Goal: Information Seeking & Learning: Learn about a topic

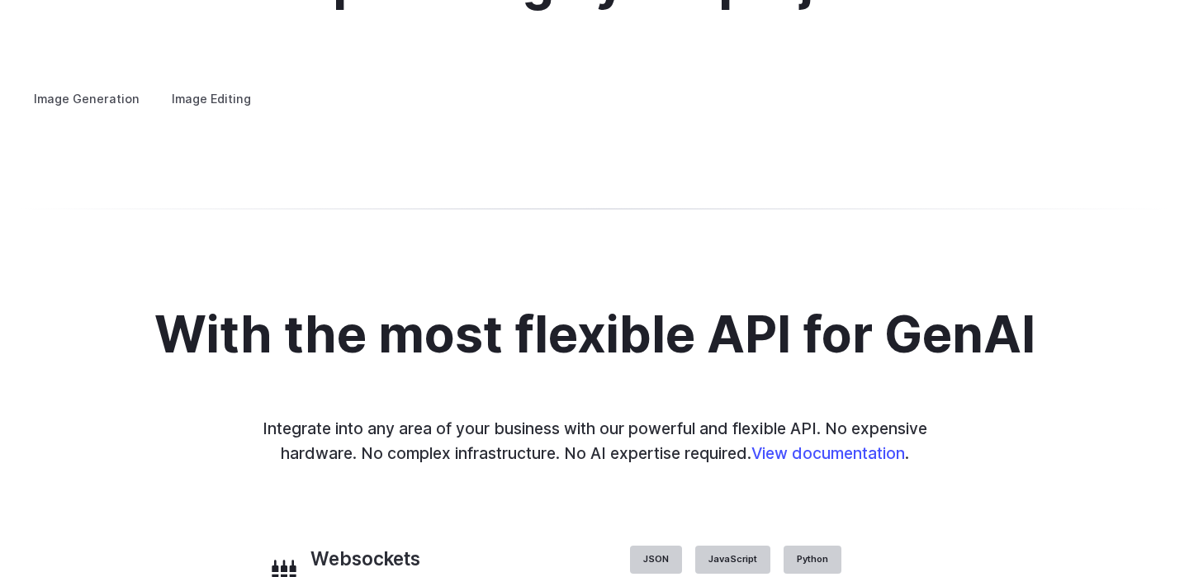
scroll to position [3131, 0]
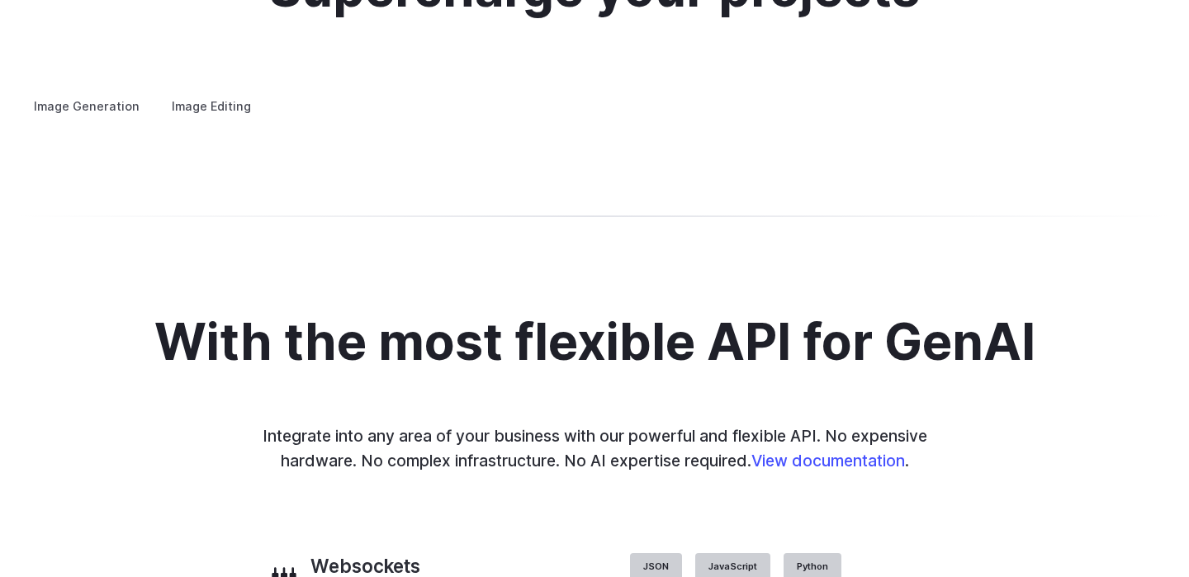
click at [0, 0] on h3 "Concept design" at bounding box center [0, 0] width 0 height 0
click at [0, 0] on h3 "Creative styling" at bounding box center [0, 0] width 0 height 0
click at [0, 0] on h3 "Architecture" at bounding box center [0, 0] width 0 height 0
click at [0, 0] on h3 "Product design" at bounding box center [0, 0] width 0 height 0
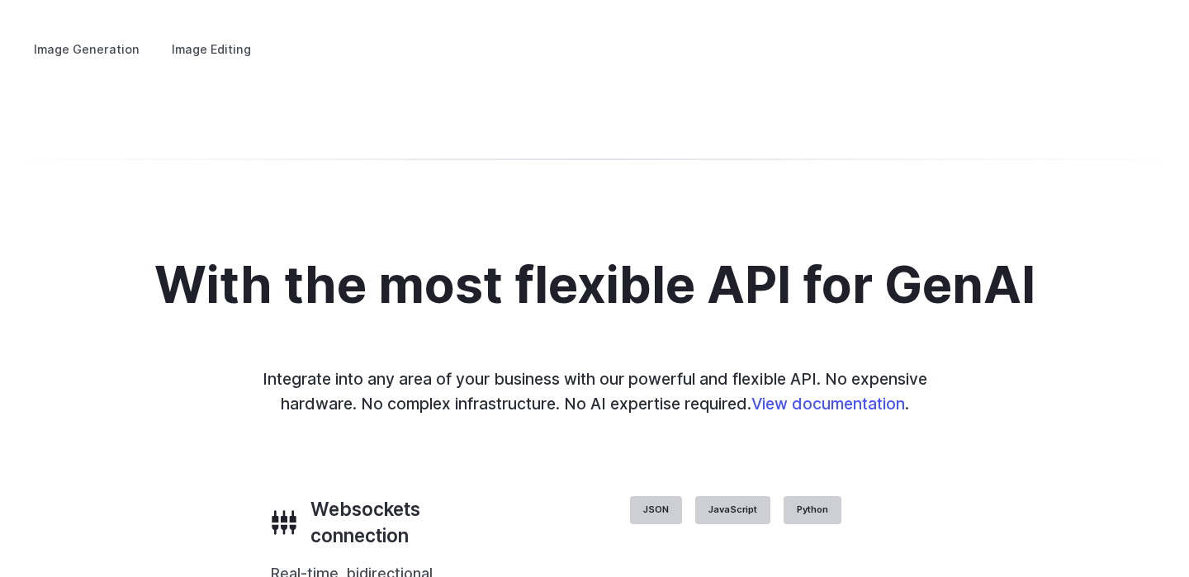
scroll to position [3187, 0]
click at [0, 0] on h3 "Personalized assets" at bounding box center [0, 0] width 0 height 0
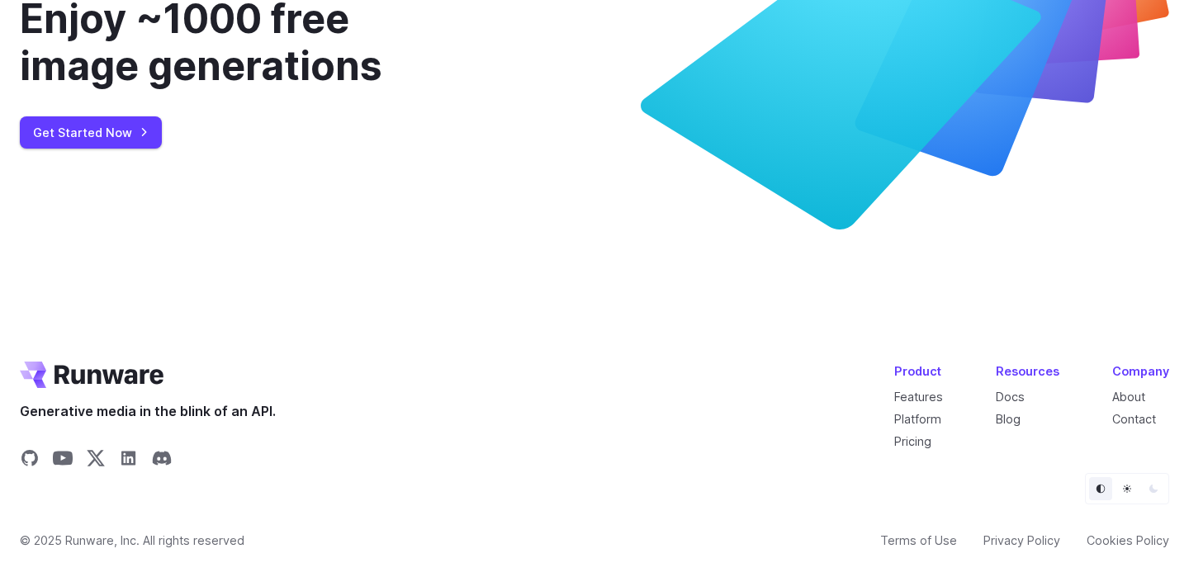
scroll to position [6237, 0]
click at [928, 442] on link "Pricing" at bounding box center [912, 441] width 37 height 14
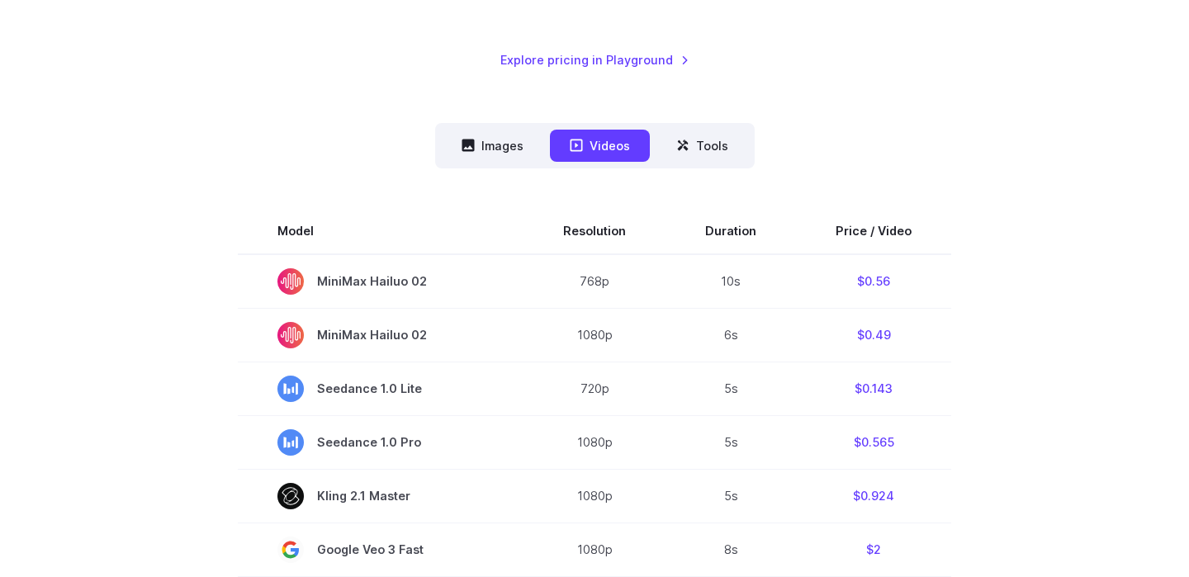
scroll to position [344, 0]
click at [496, 153] on button "Images" at bounding box center [493, 144] width 102 height 32
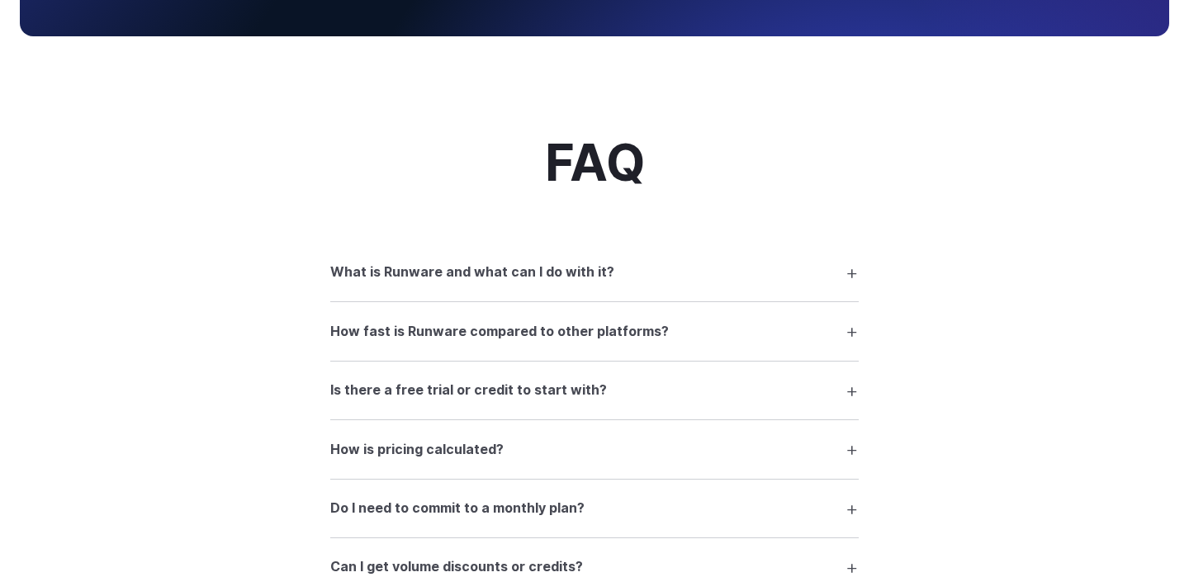
scroll to position [1999, 0]
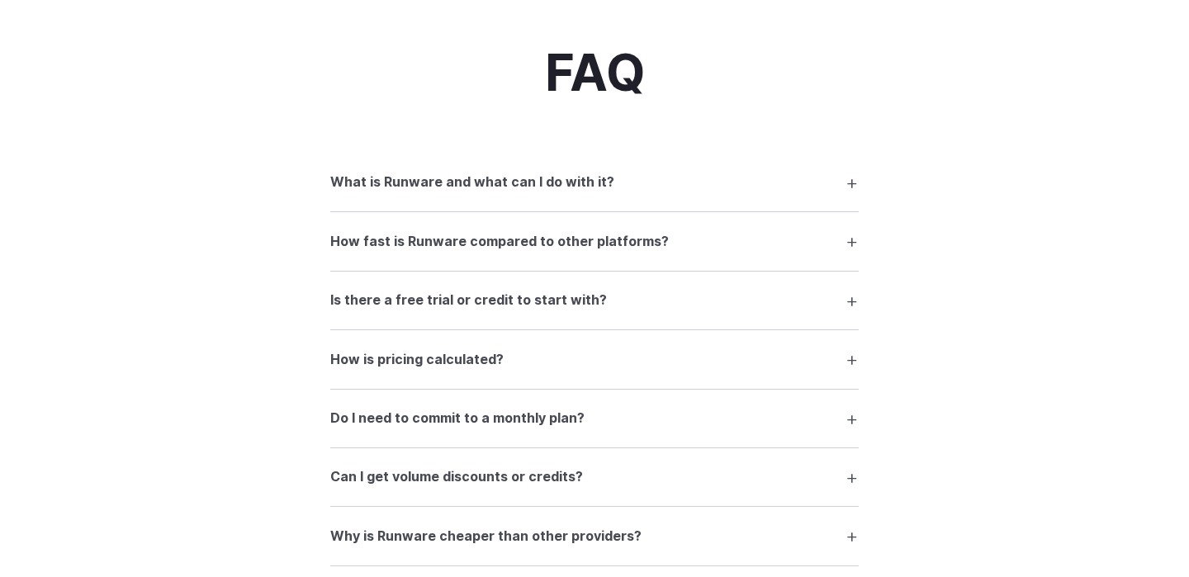
click at [383, 187] on h3 "What is Runware and what can I do with it?" at bounding box center [472, 182] width 284 height 21
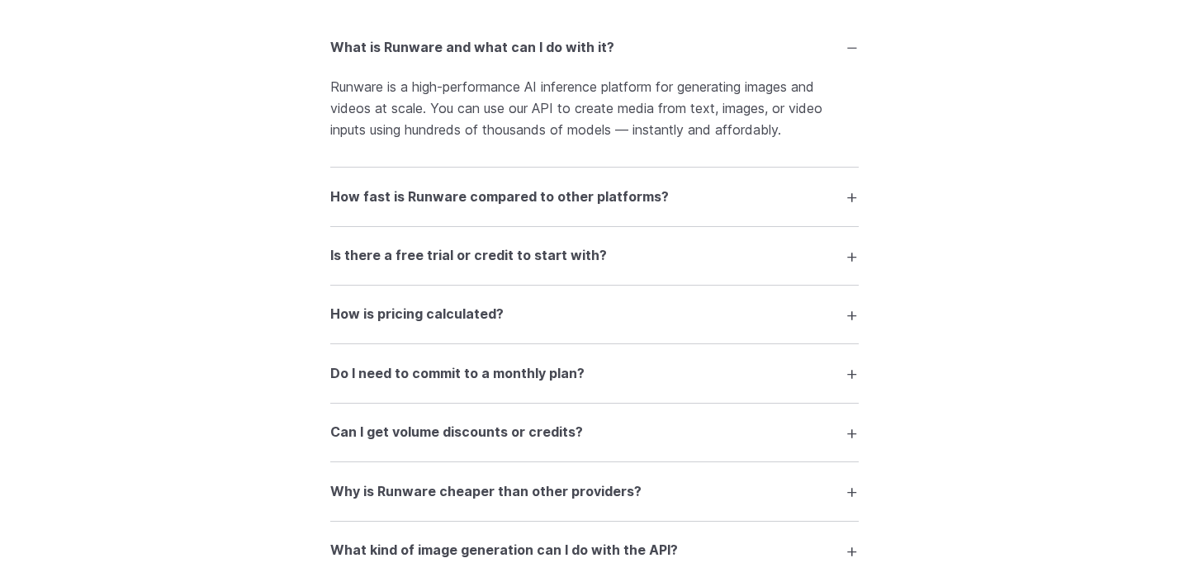
scroll to position [2135, 0]
click at [397, 191] on h3 "How fast is Runware compared to other platforms?" at bounding box center [499, 196] width 339 height 21
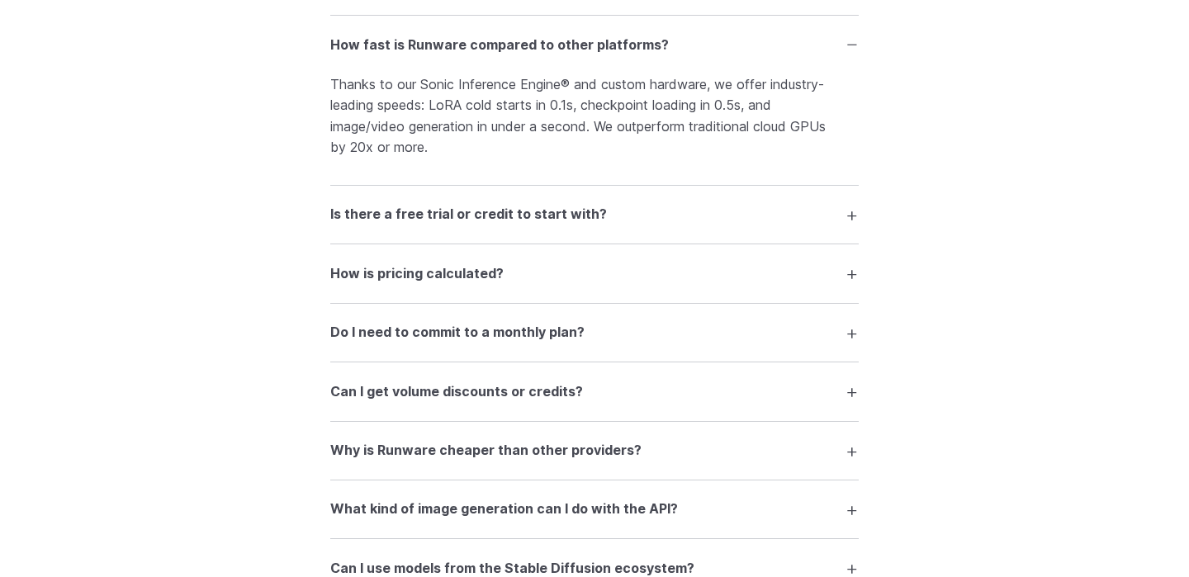
scroll to position [2283, 0]
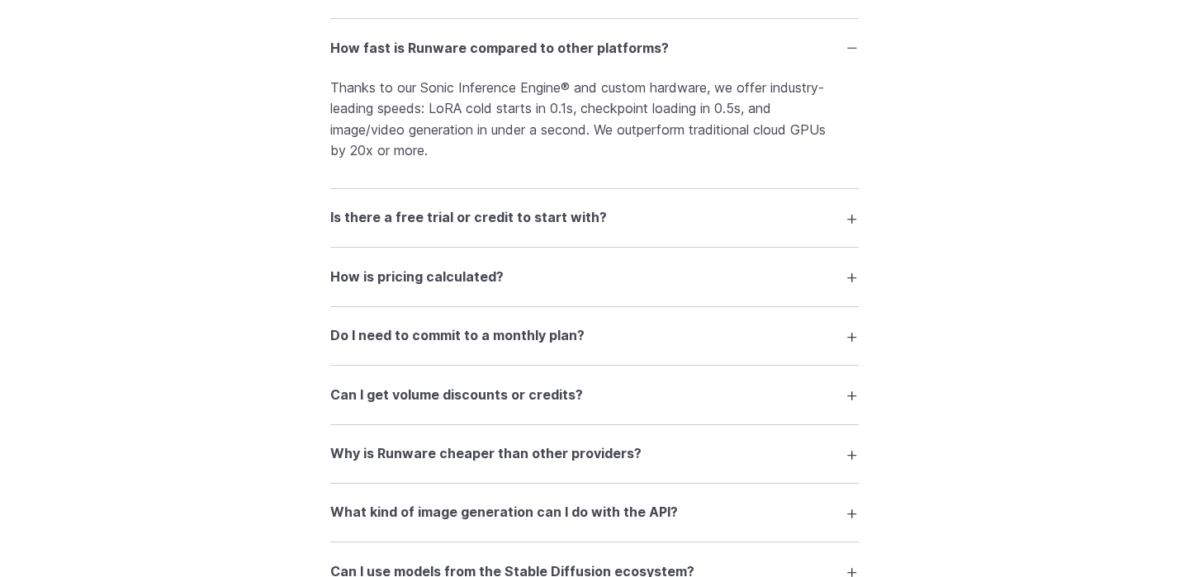
click at [353, 221] on h3 "Is there a free trial or credit to start with?" at bounding box center [468, 217] width 277 height 21
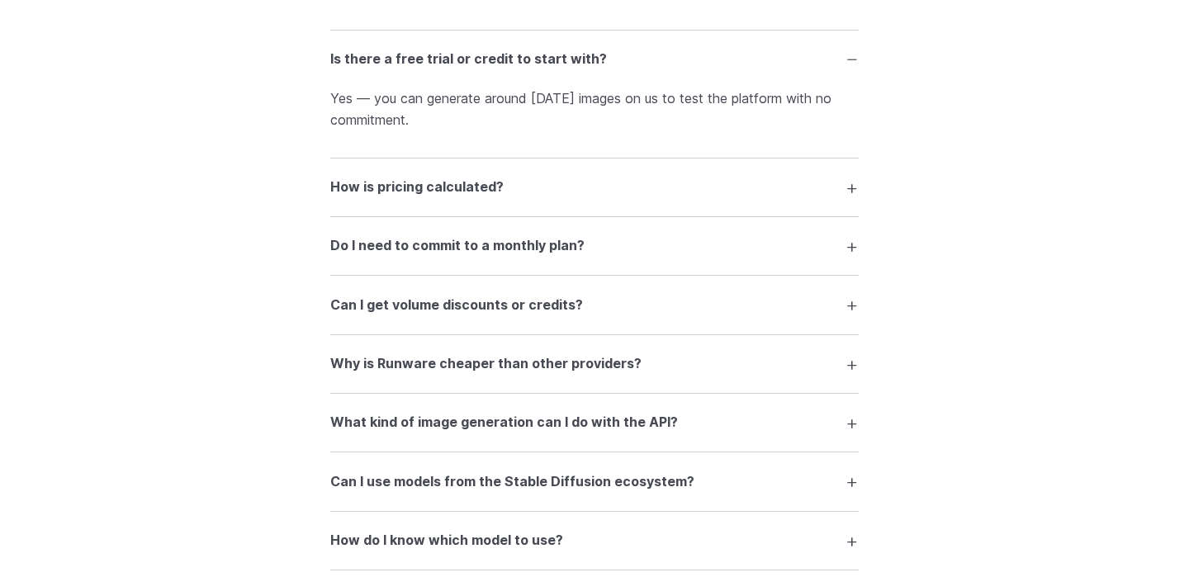
scroll to position [2463, 0]
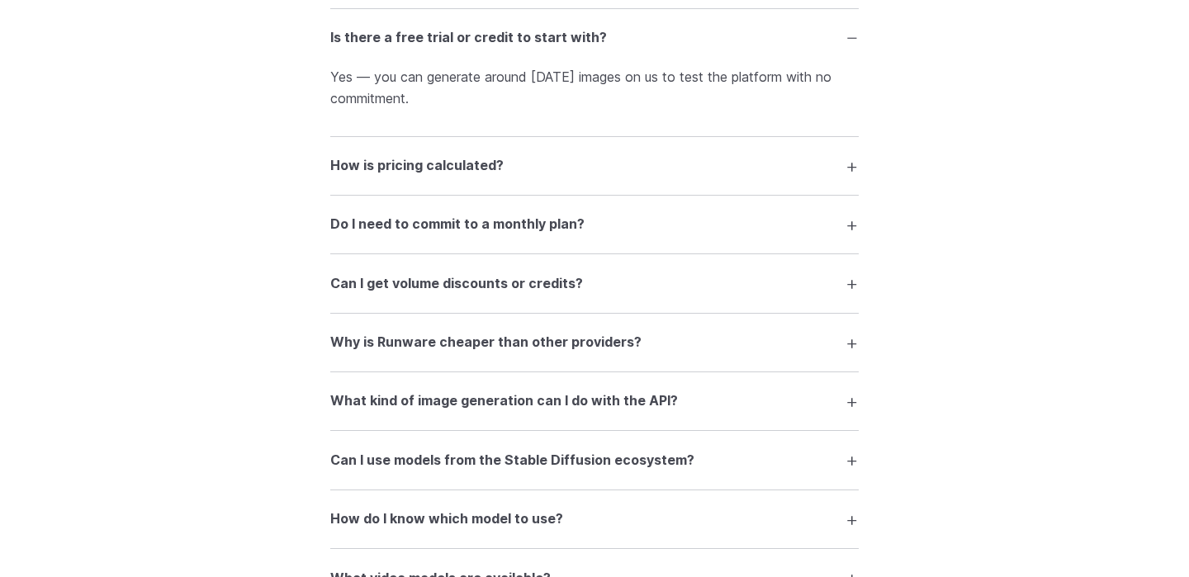
click at [361, 168] on h3 "How is pricing calculated?" at bounding box center [416, 165] width 173 height 21
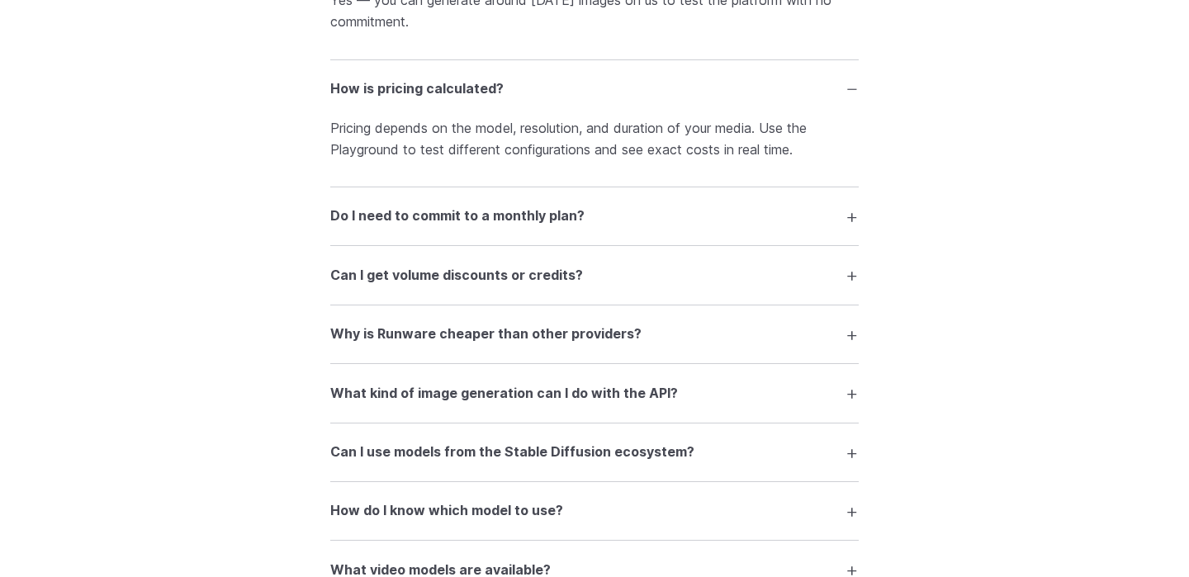
scroll to position [2543, 0]
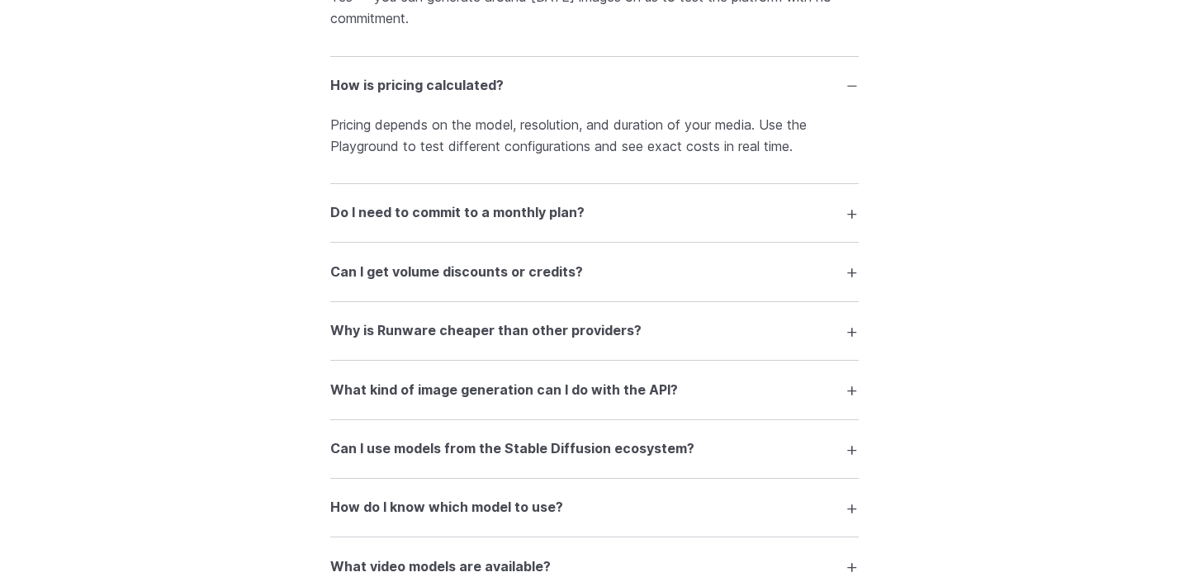
click at [363, 213] on h3 "Do I need to commit to a monthly plan?" at bounding box center [457, 212] width 254 height 21
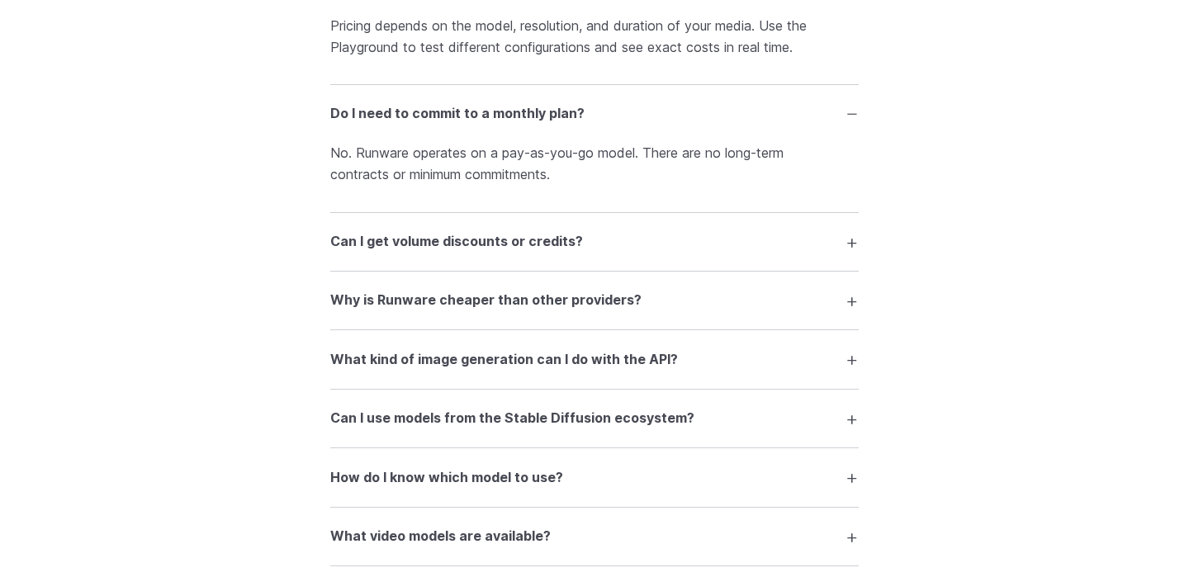
scroll to position [2644, 0]
click at [350, 244] on h3 "Can I get volume discounts or credits?" at bounding box center [456, 240] width 253 height 21
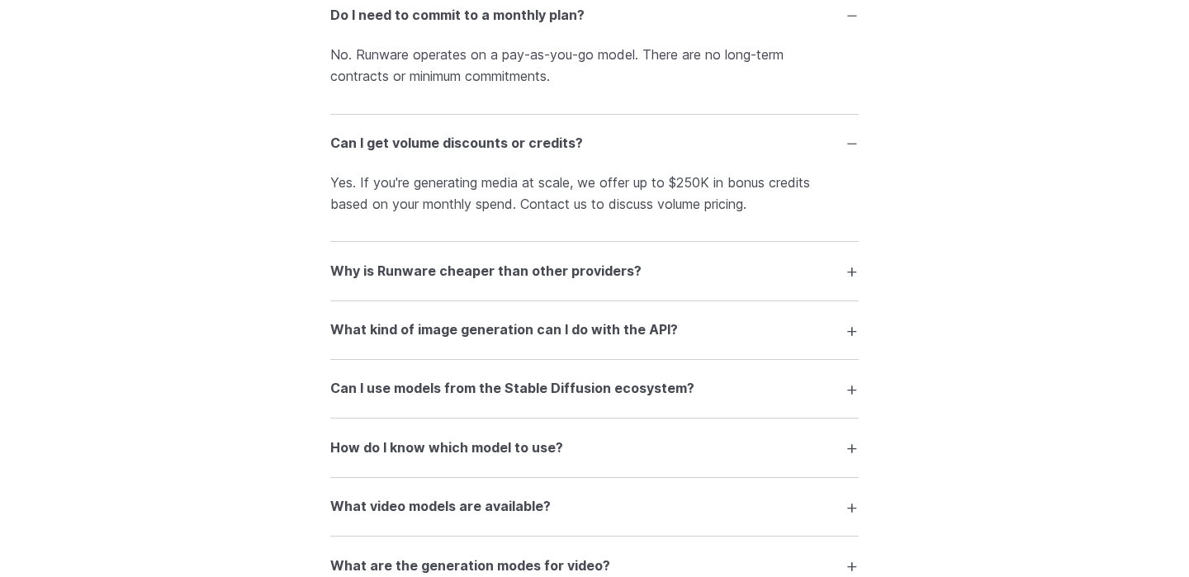
scroll to position [2743, 0]
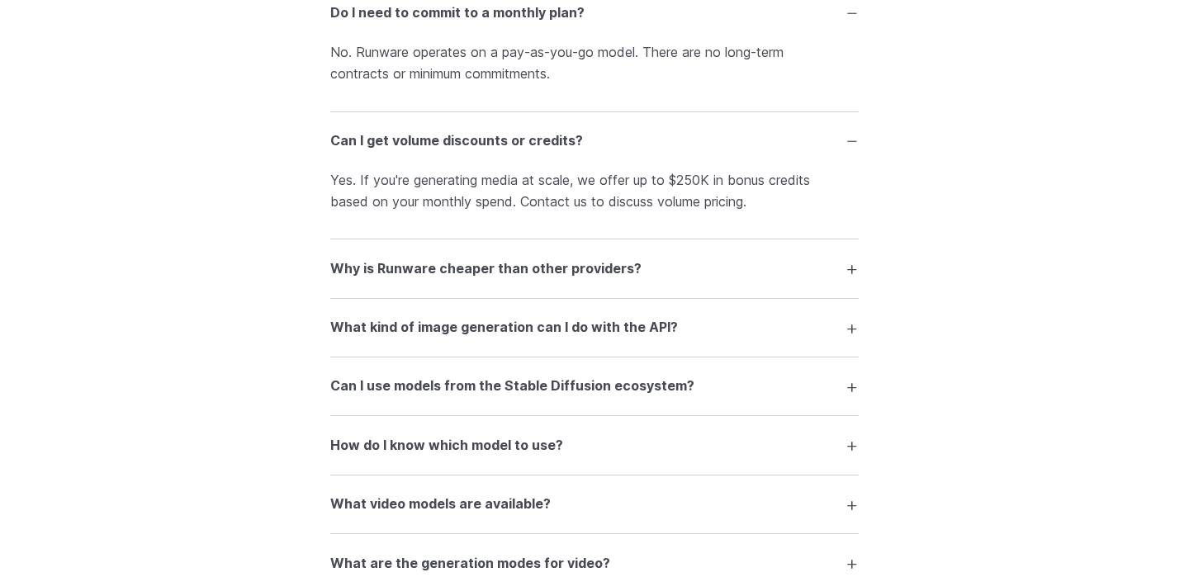
click at [384, 268] on h3 "Why is Runware cheaper than other providers?" at bounding box center [485, 268] width 311 height 21
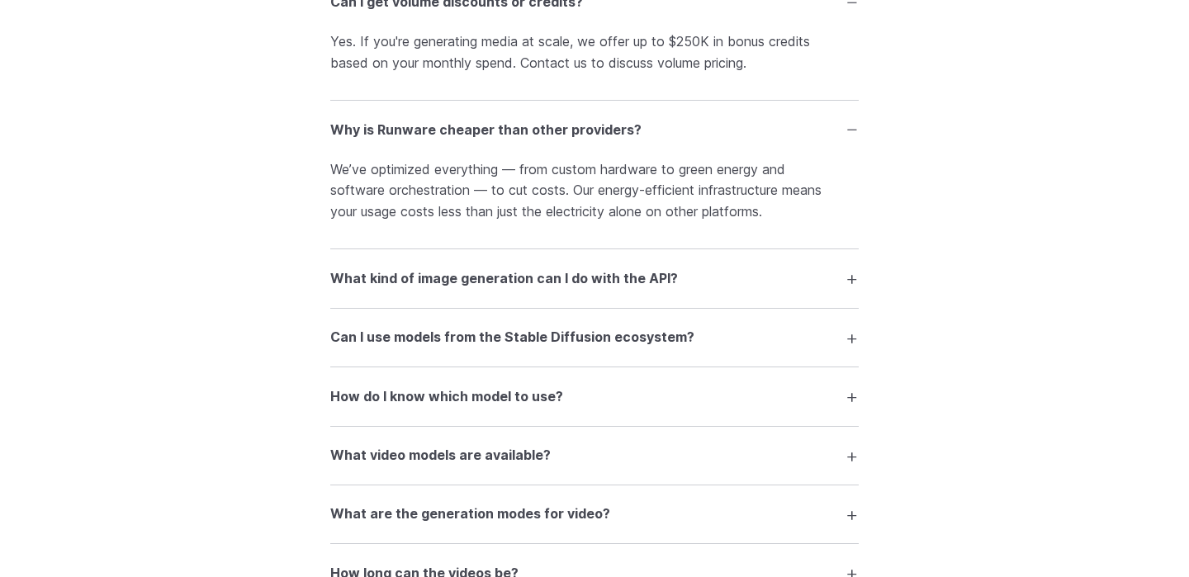
scroll to position [2900, 0]
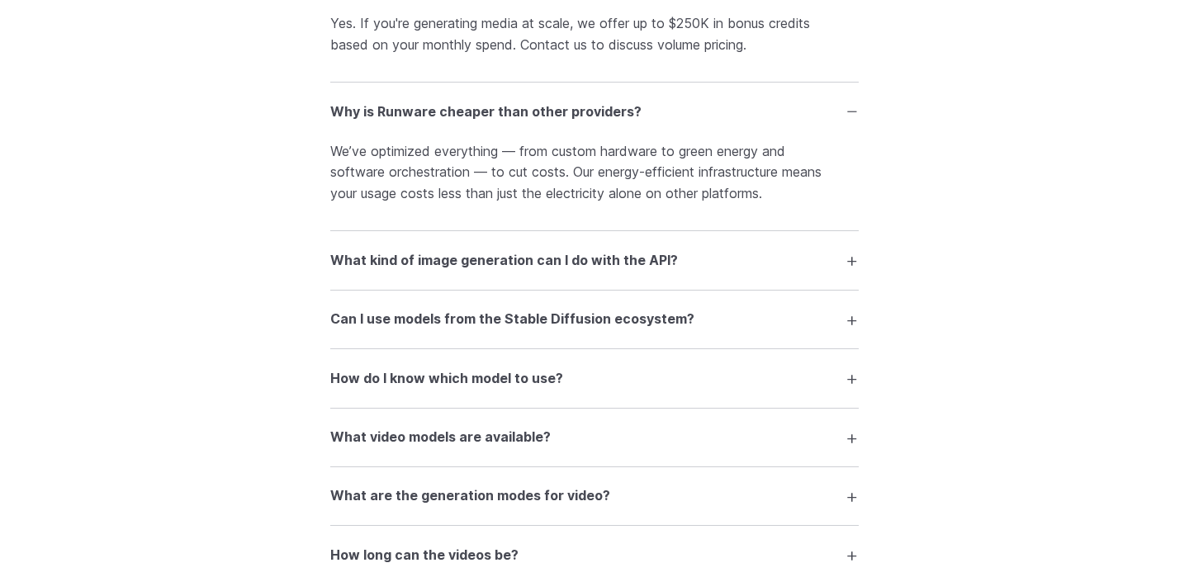
click at [359, 262] on h3 "What kind of image generation can I do with the API?" at bounding box center [504, 260] width 348 height 21
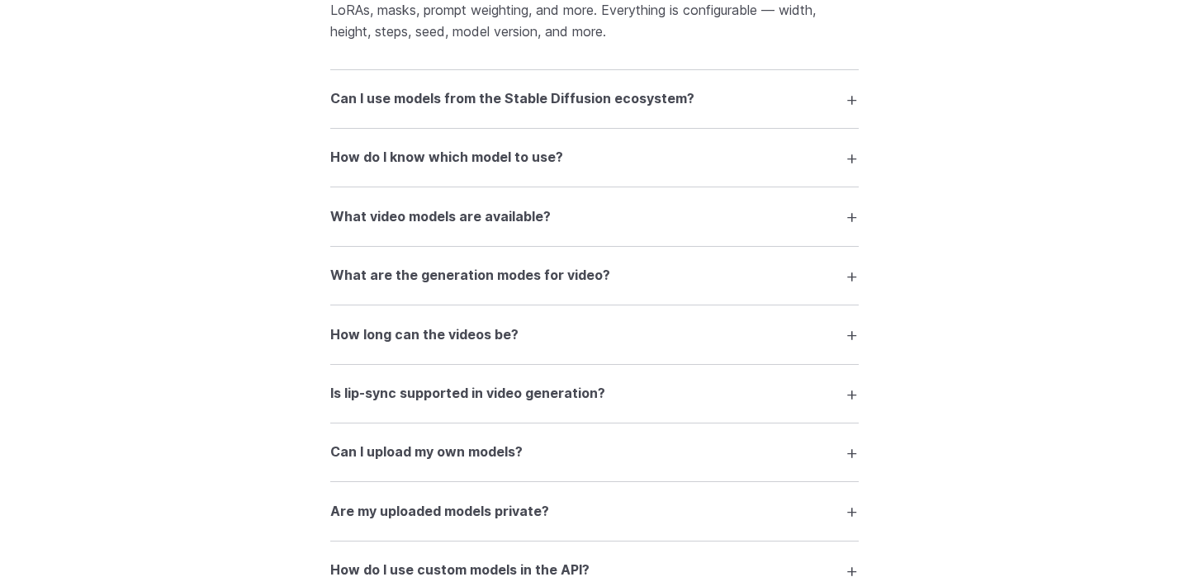
scroll to position [3212, 0]
click at [364, 157] on h3 "How do I know which model to use?" at bounding box center [446, 155] width 233 height 21
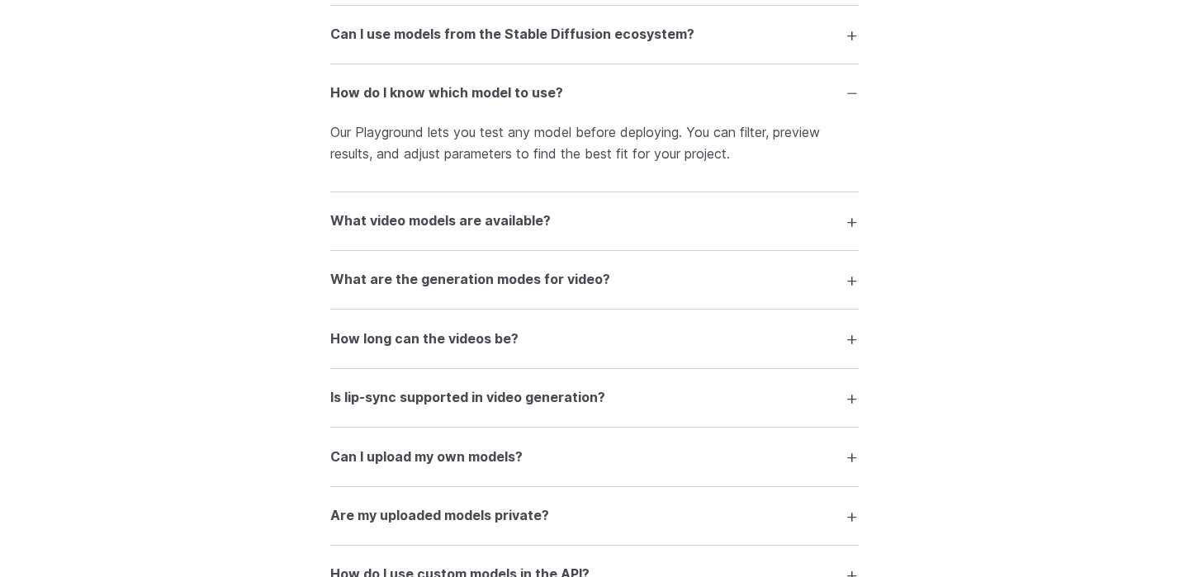
scroll to position [3294, 0]
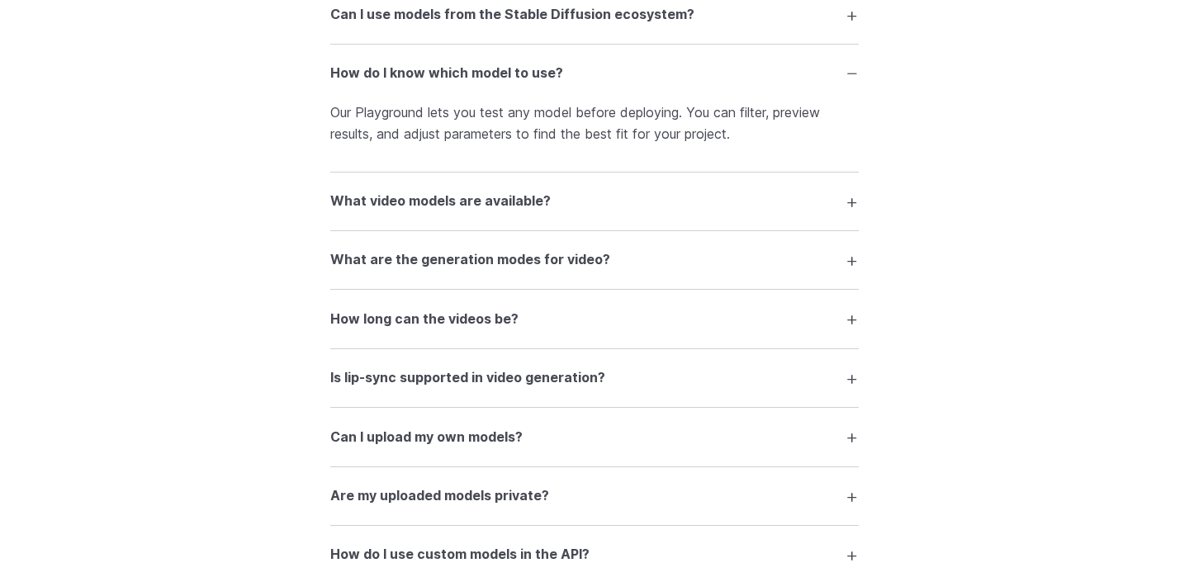
click at [362, 198] on h3 "What video models are available?" at bounding box center [440, 201] width 221 height 21
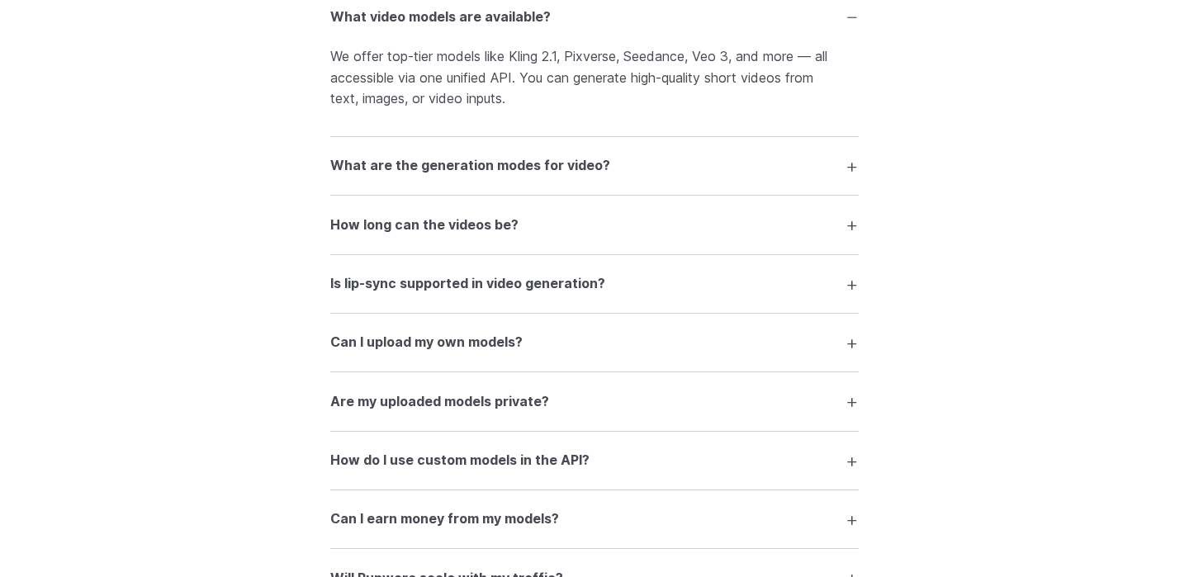
scroll to position [3484, 0]
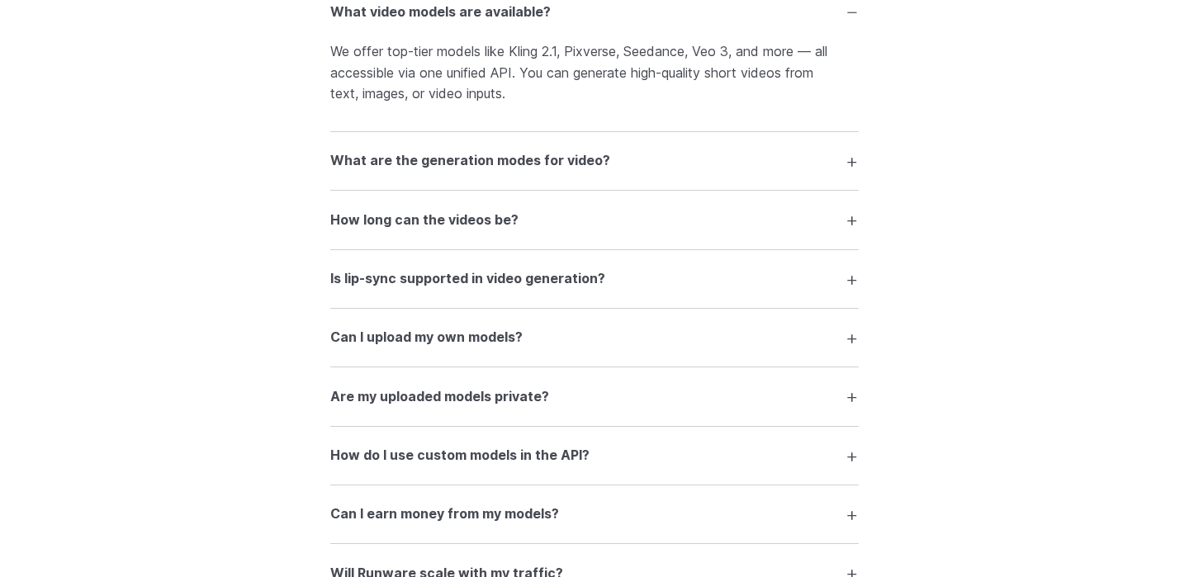
click at [341, 223] on h3 "How long can the videos be?" at bounding box center [424, 220] width 188 height 21
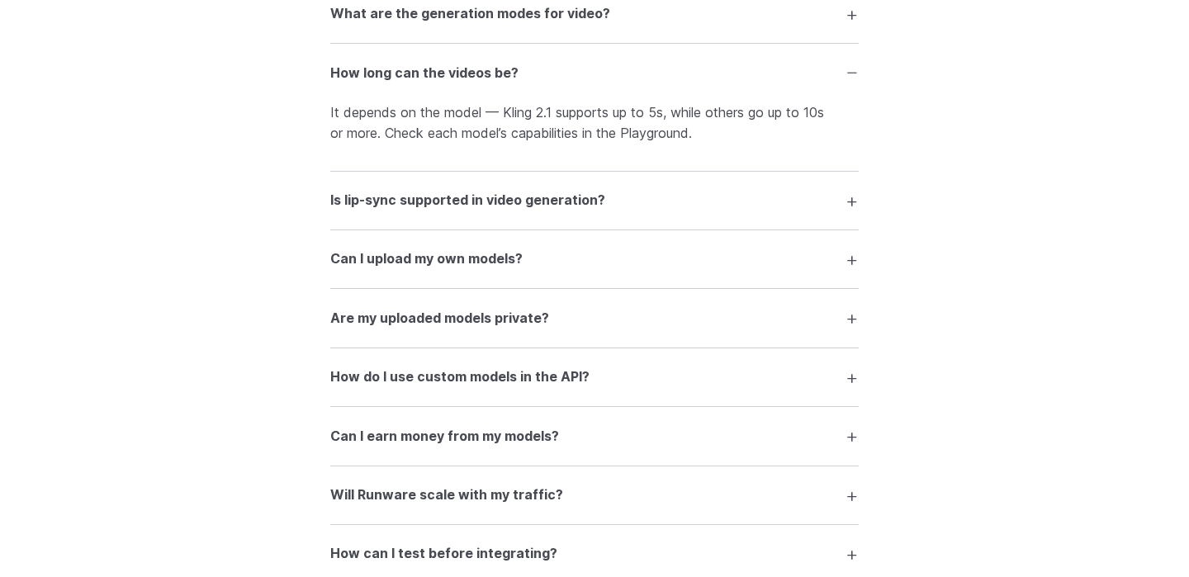
scroll to position [3637, 0]
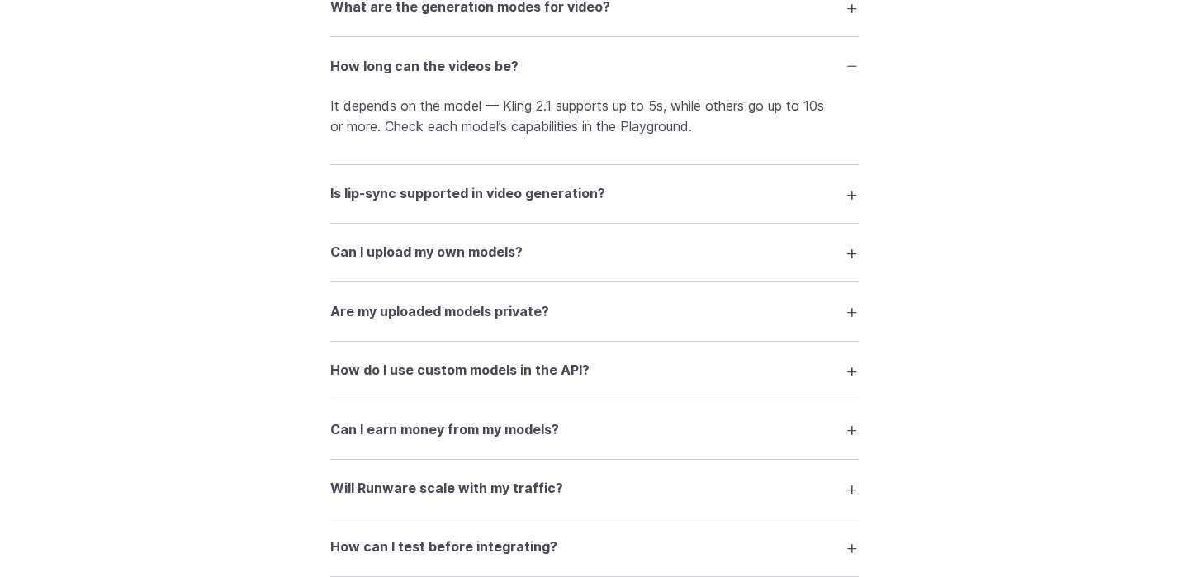
click at [391, 207] on summary "Is lip-sync supported in video generation?" at bounding box center [594, 193] width 529 height 31
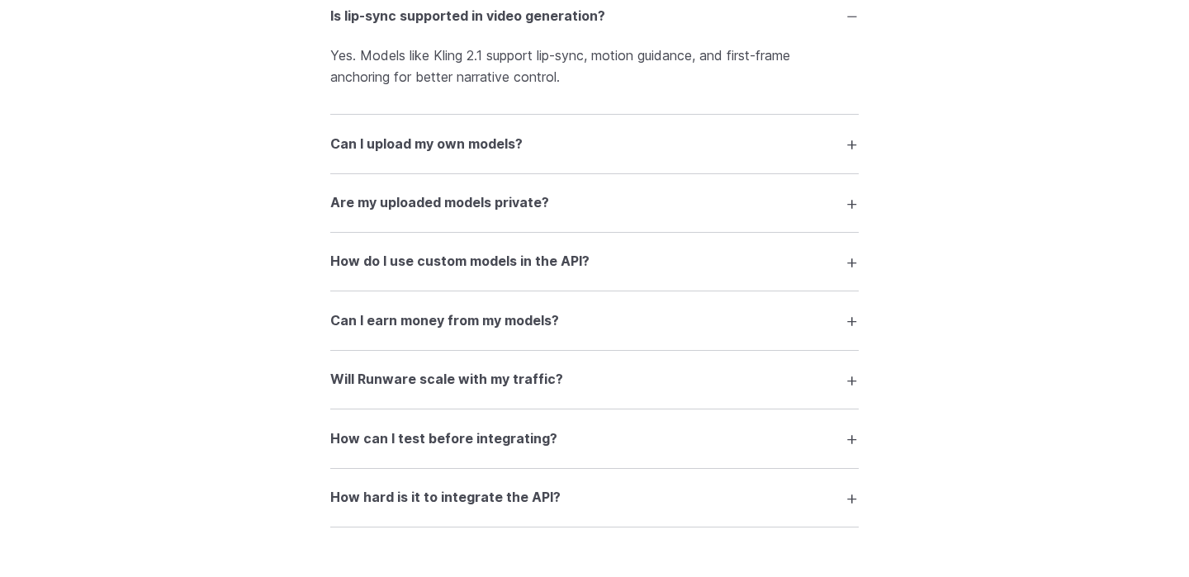
scroll to position [3820, 0]
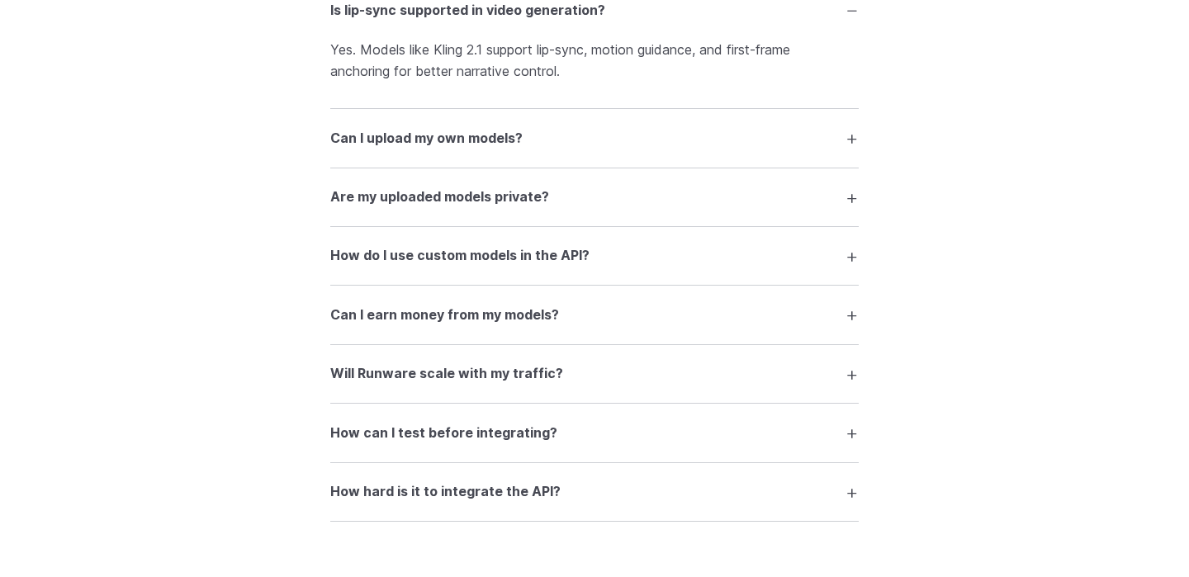
click at [372, 145] on h3 "Can I upload my own models?" at bounding box center [426, 138] width 192 height 21
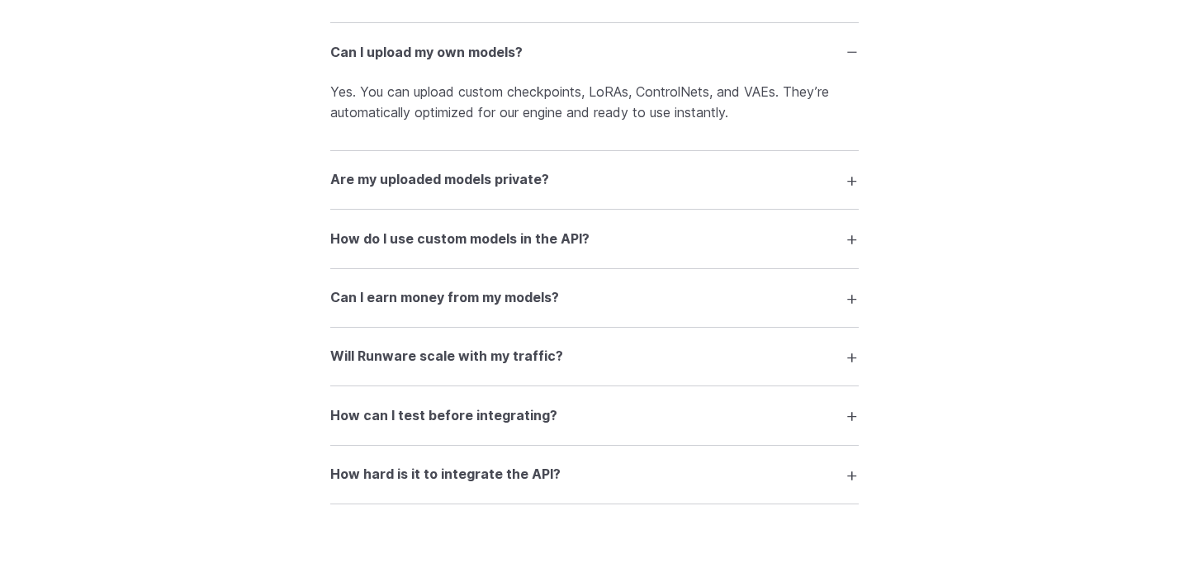
scroll to position [3924, 0]
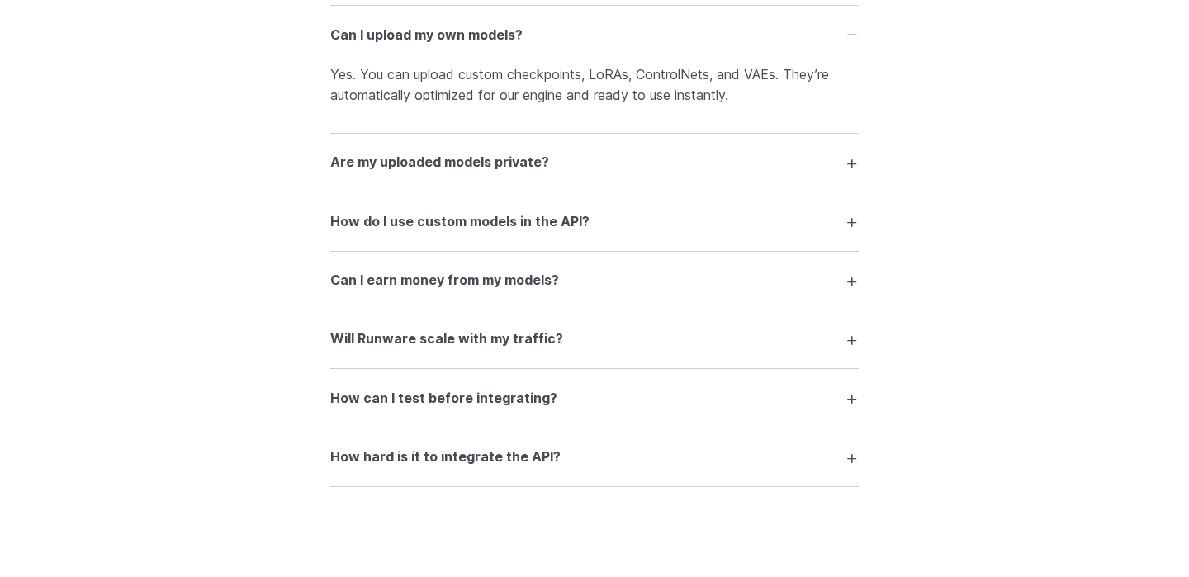
click at [372, 149] on summary "Are my uploaded models private?" at bounding box center [594, 162] width 529 height 31
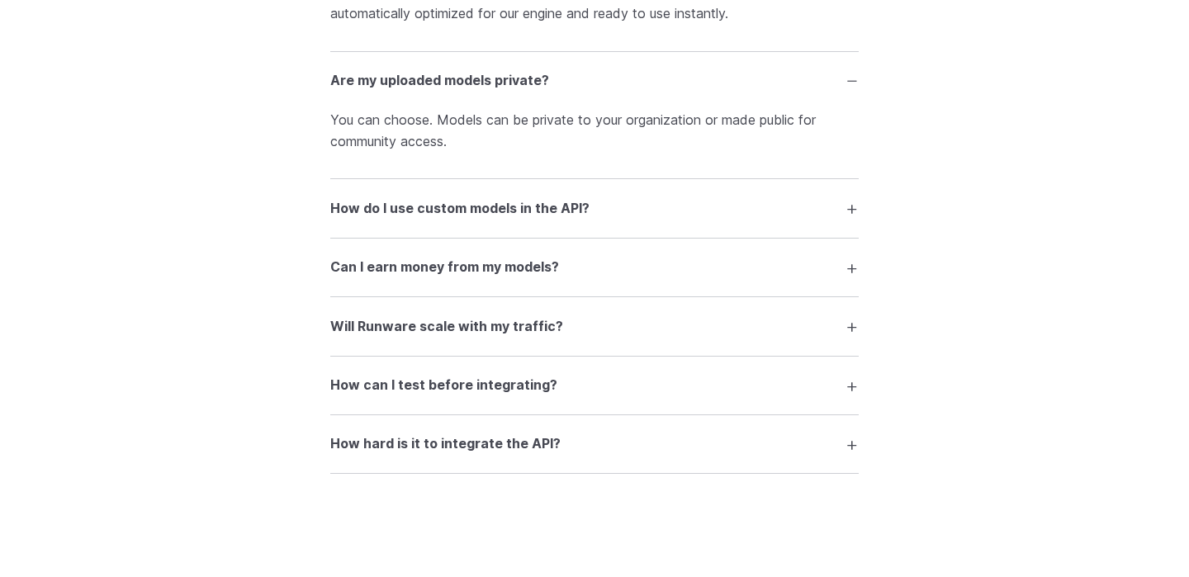
scroll to position [4006, 0]
click at [391, 254] on summary "Can I earn money from my models?" at bounding box center [594, 266] width 529 height 31
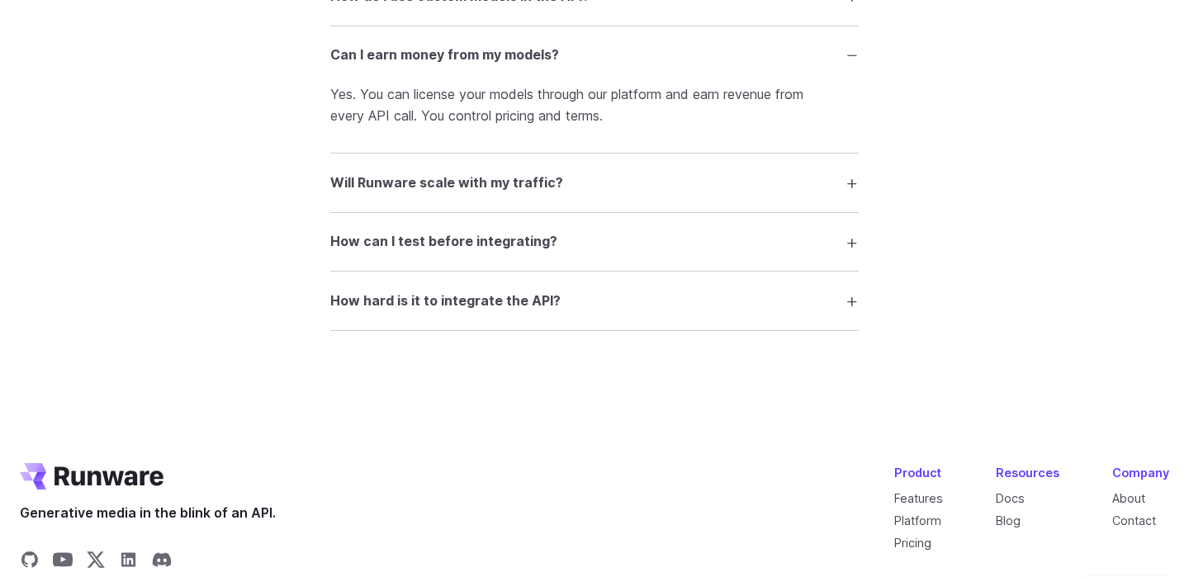
scroll to position [4219, 0]
click at [357, 311] on summary "How hard is it to integrate the API?" at bounding box center [594, 299] width 529 height 31
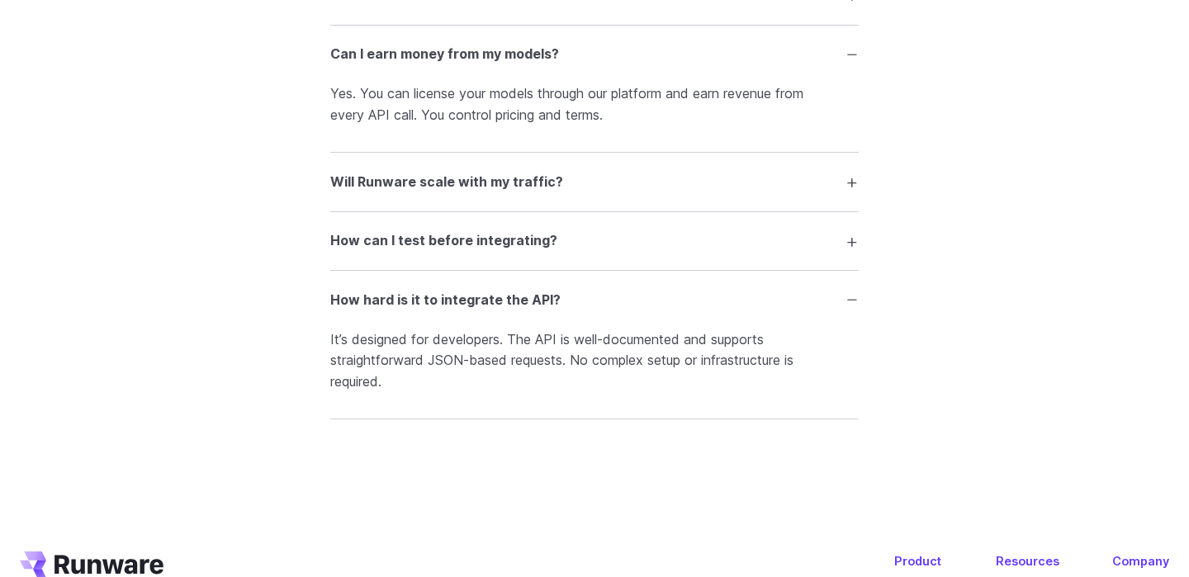
scroll to position [4408, 0]
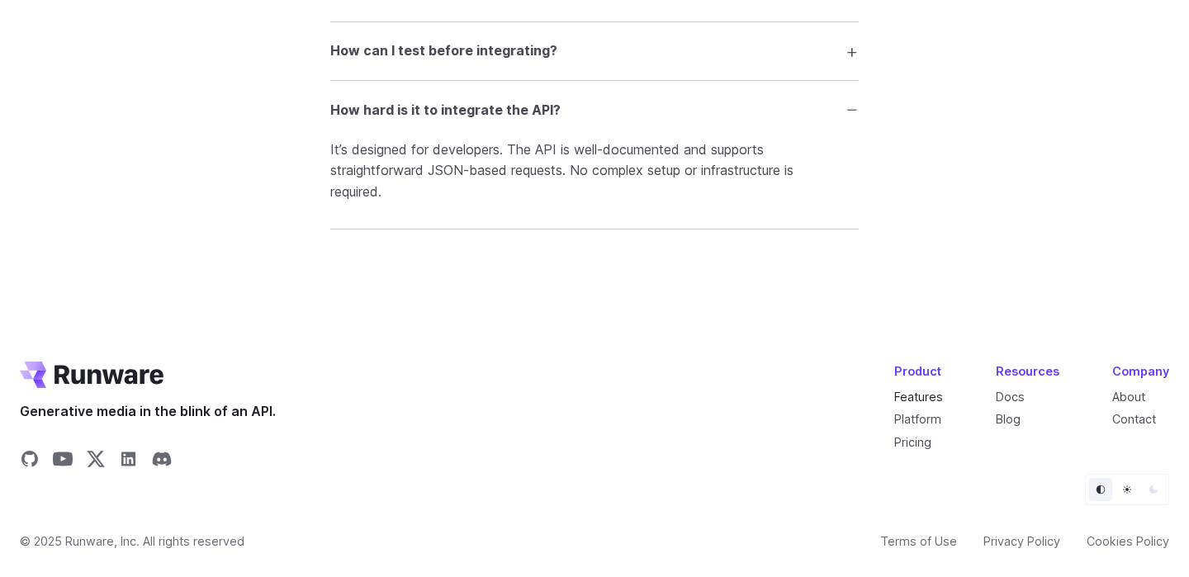
click at [922, 392] on link "Features" at bounding box center [918, 397] width 49 height 14
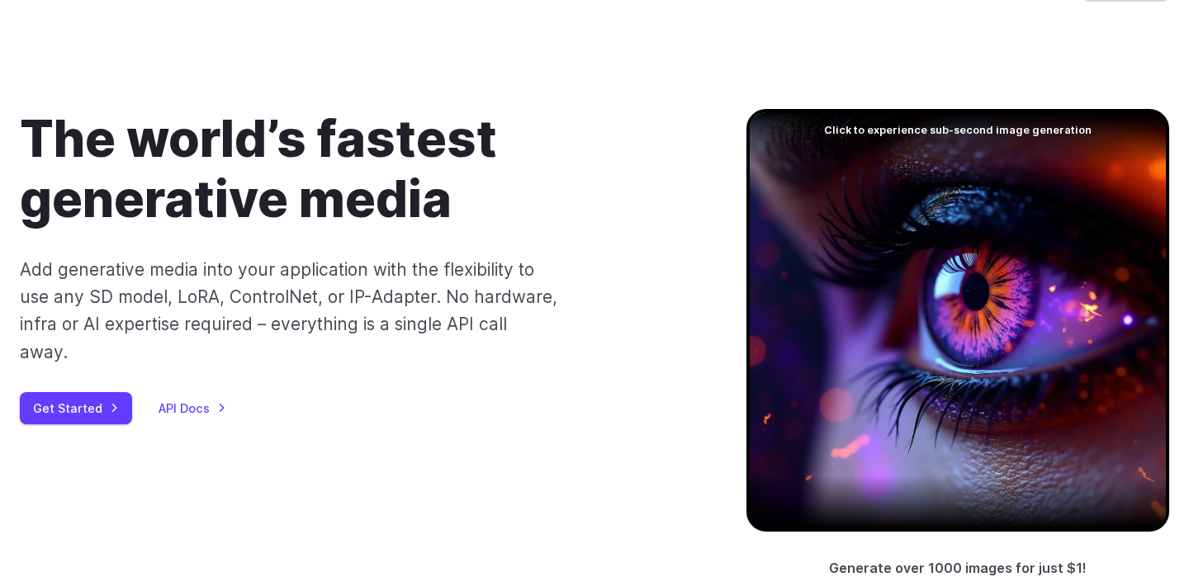
scroll to position [68, 0]
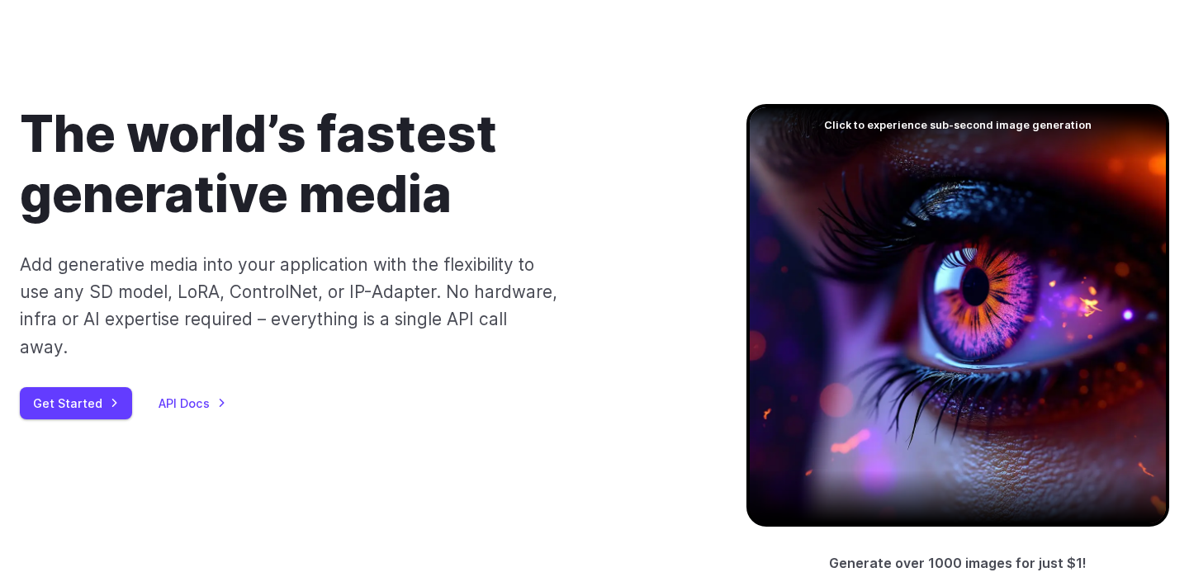
click at [919, 250] on div at bounding box center [958, 315] width 423 height 423
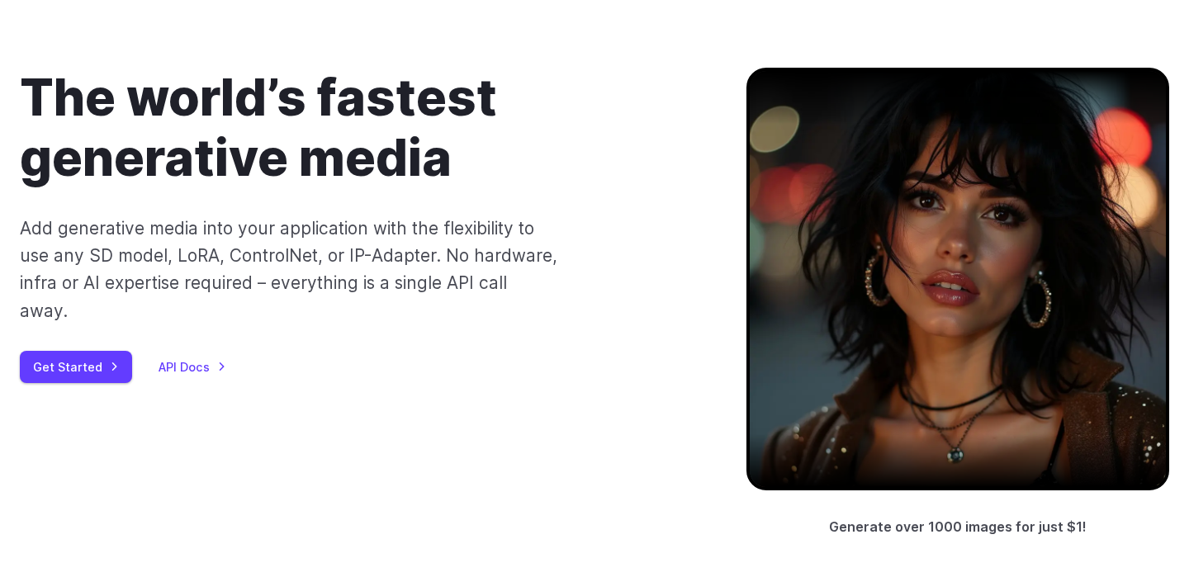
scroll to position [109, 0]
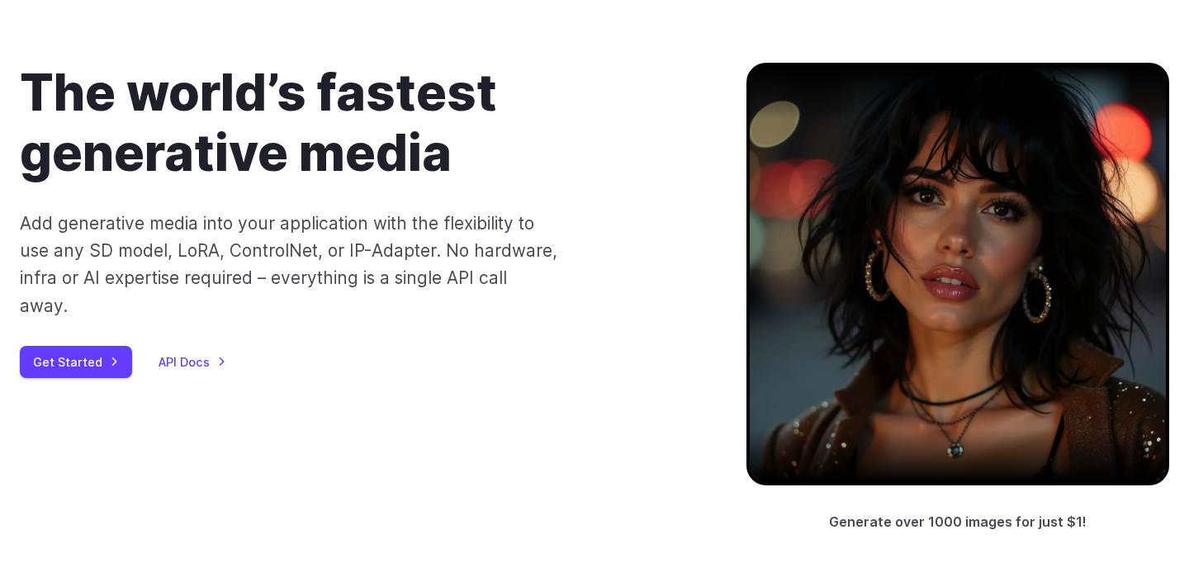
click at [891, 305] on div at bounding box center [958, 274] width 423 height 423
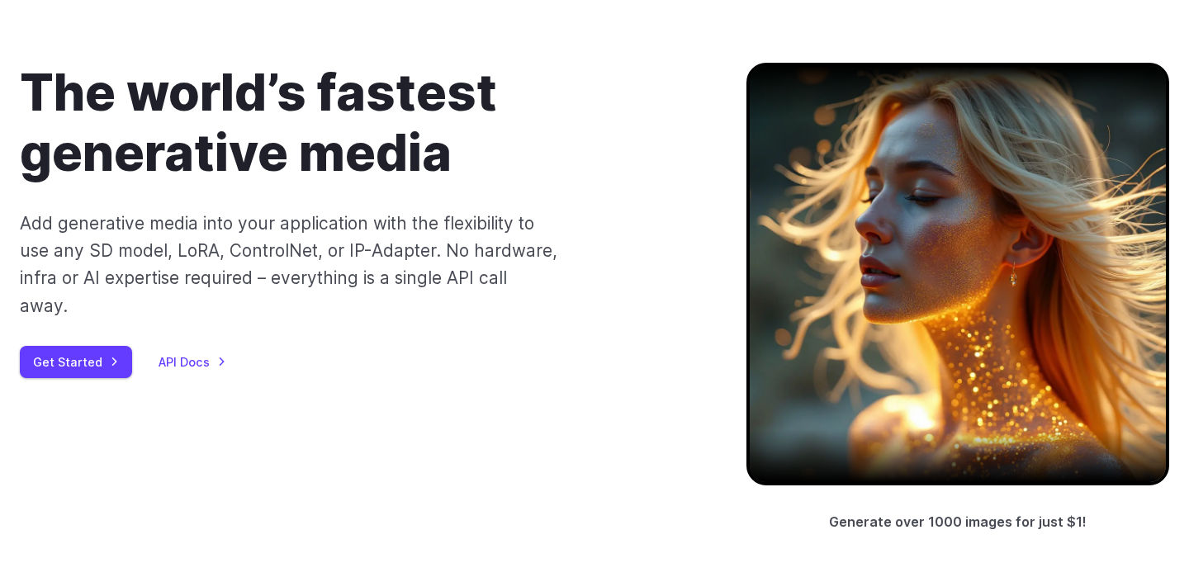
click at [891, 305] on div at bounding box center [958, 274] width 423 height 423
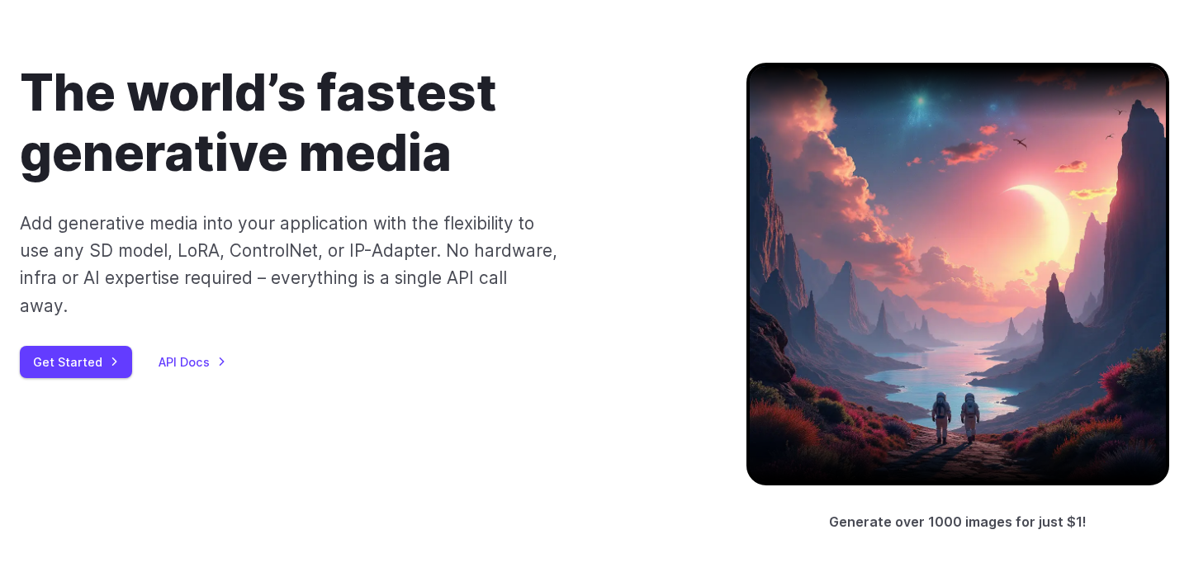
click at [891, 305] on div at bounding box center [958, 274] width 423 height 423
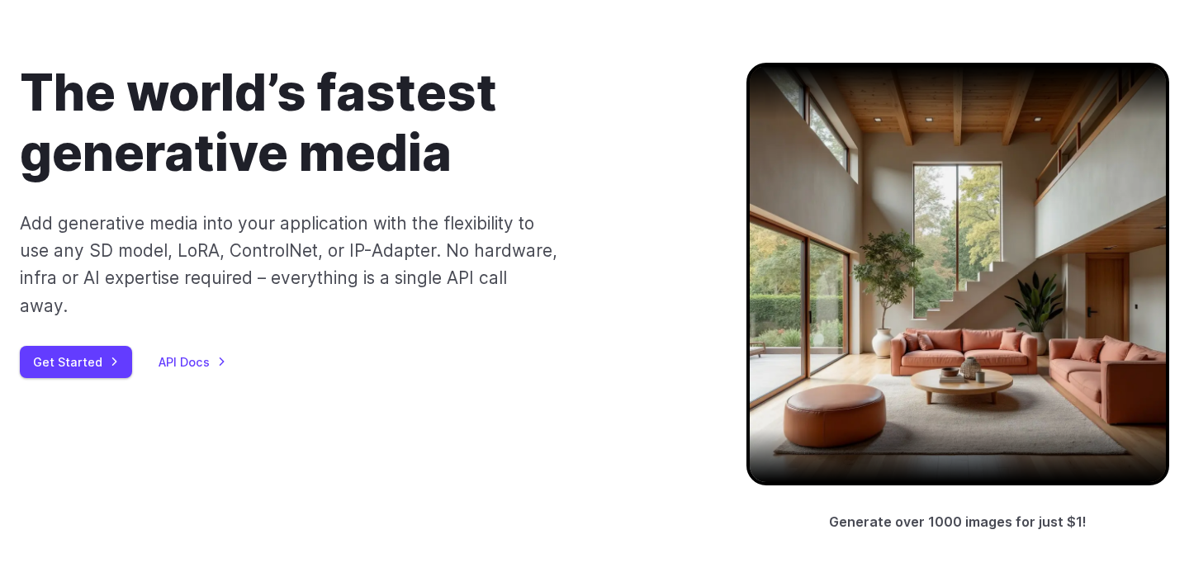
click at [891, 305] on div at bounding box center [958, 274] width 423 height 423
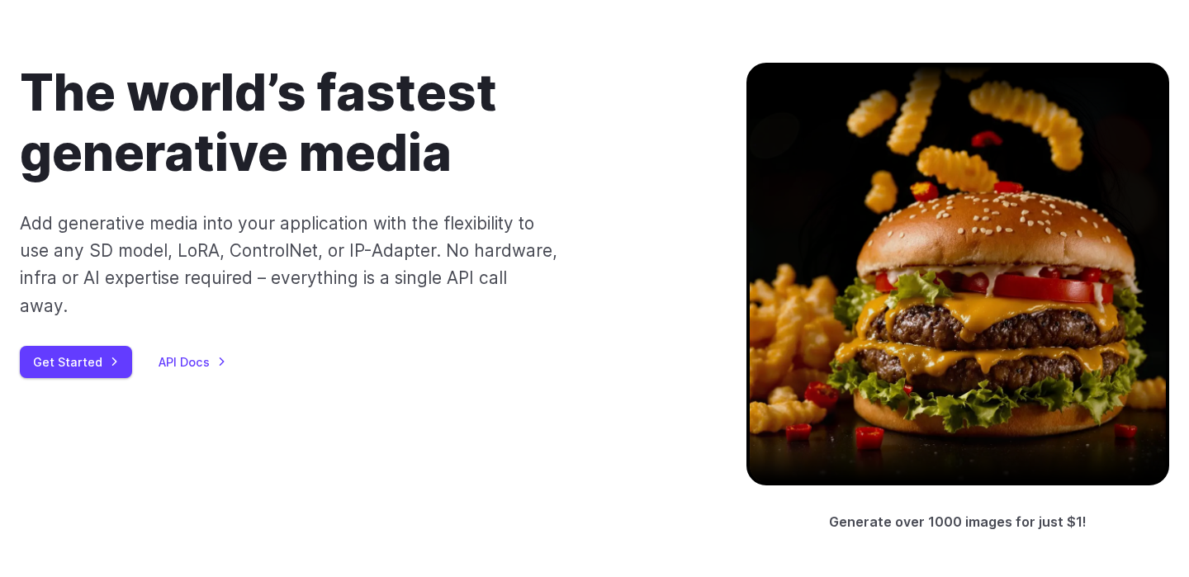
click at [891, 305] on div at bounding box center [958, 274] width 423 height 423
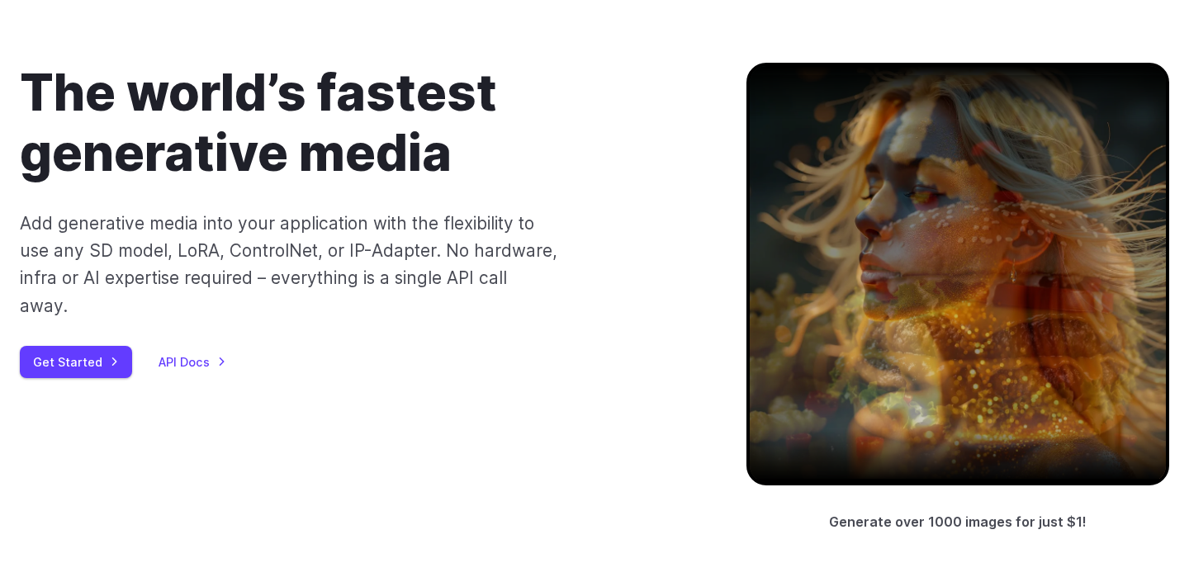
click at [891, 305] on div at bounding box center [958, 274] width 423 height 423
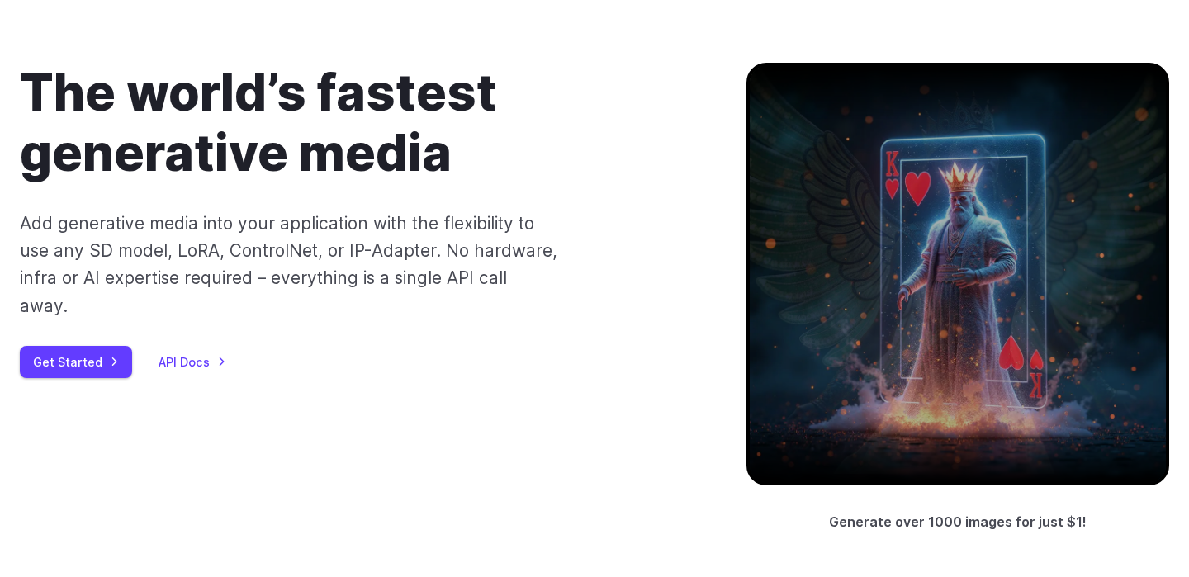
click at [891, 305] on div at bounding box center [958, 274] width 423 height 423
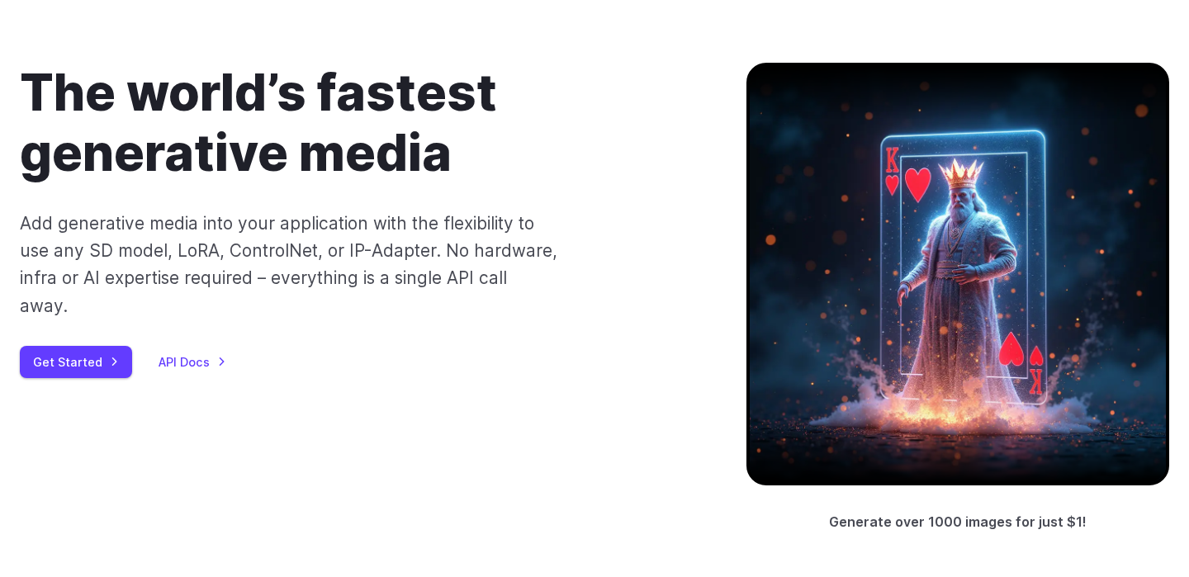
click at [891, 305] on div at bounding box center [958, 274] width 423 height 423
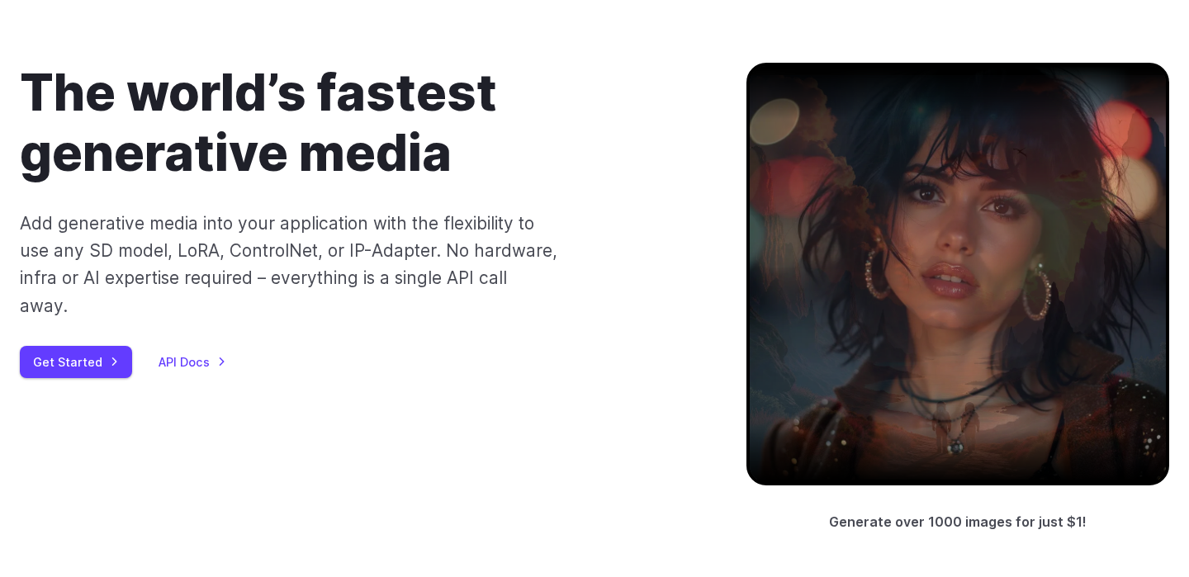
click at [891, 305] on div at bounding box center [958, 274] width 423 height 423
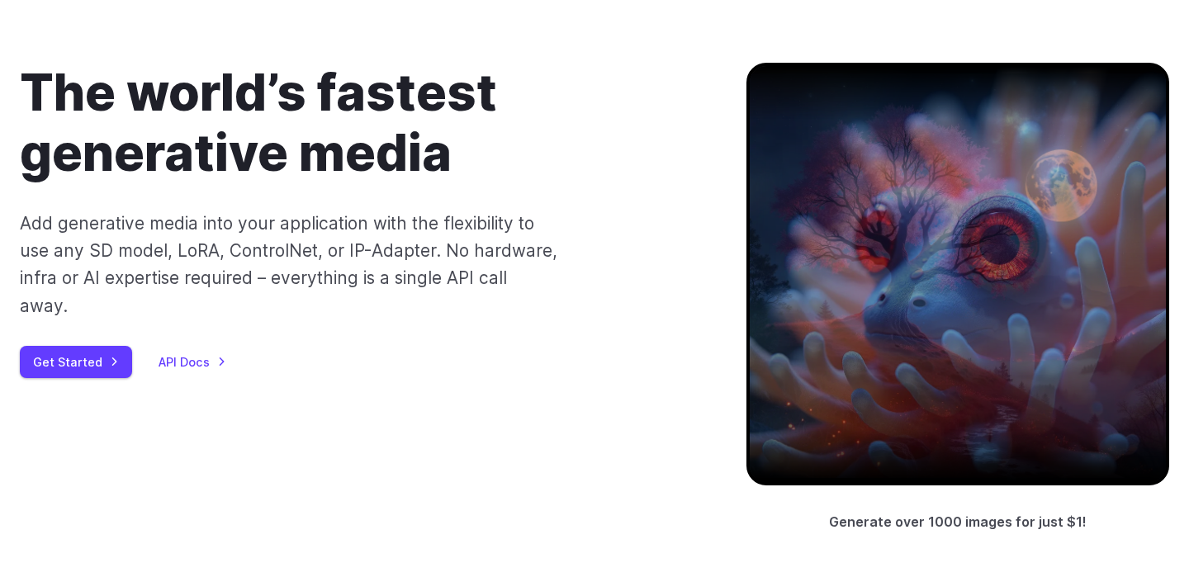
click at [891, 305] on div at bounding box center [958, 274] width 423 height 423
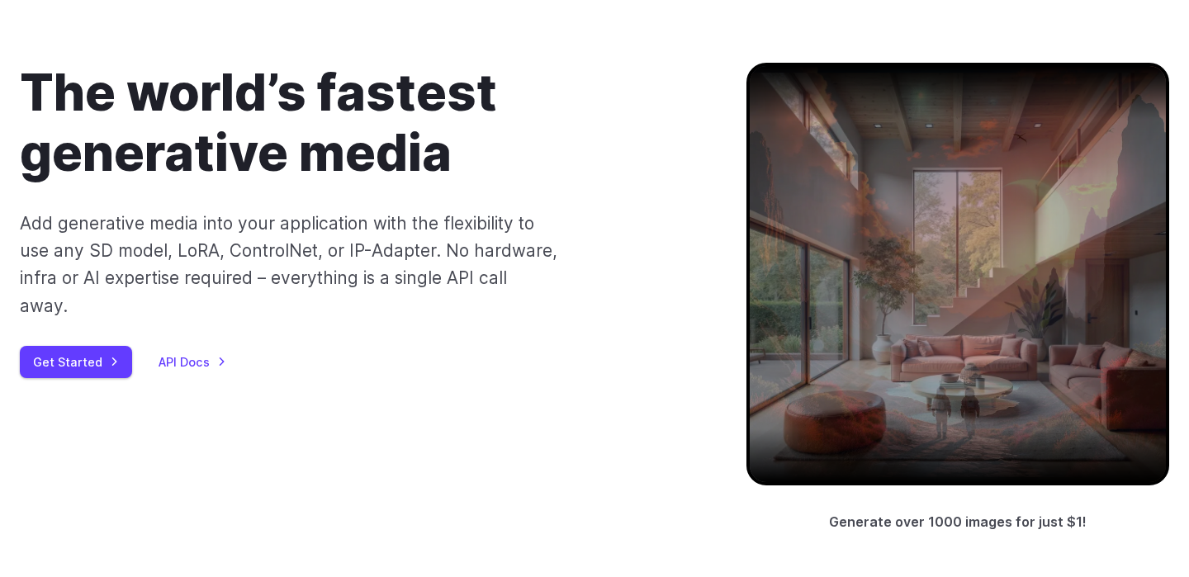
click at [891, 305] on div at bounding box center [958, 274] width 423 height 423
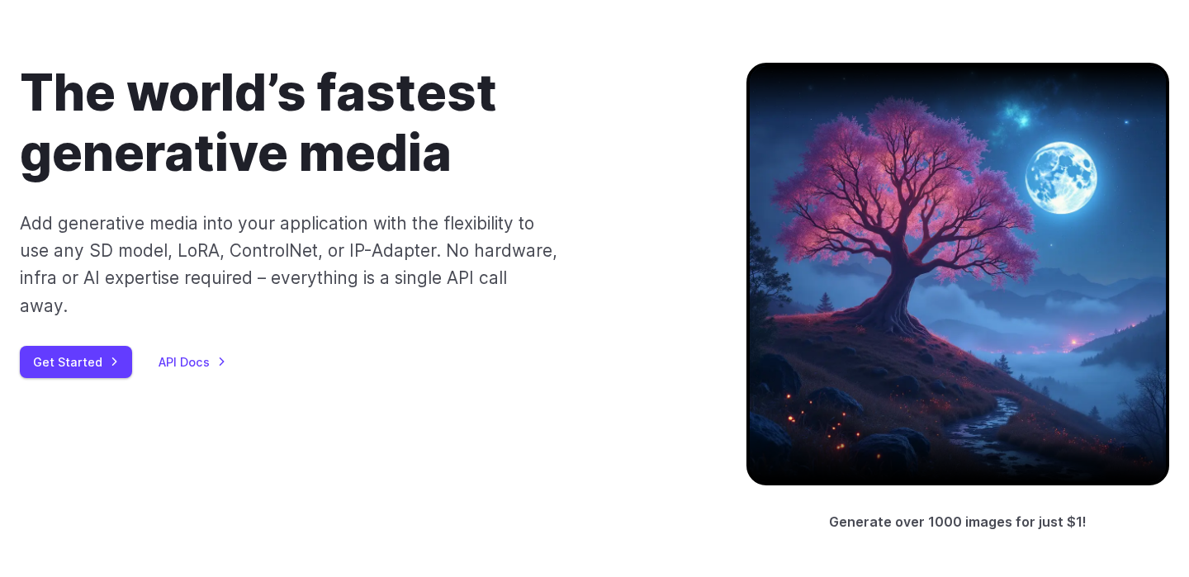
click at [891, 305] on div at bounding box center [958, 274] width 423 height 423
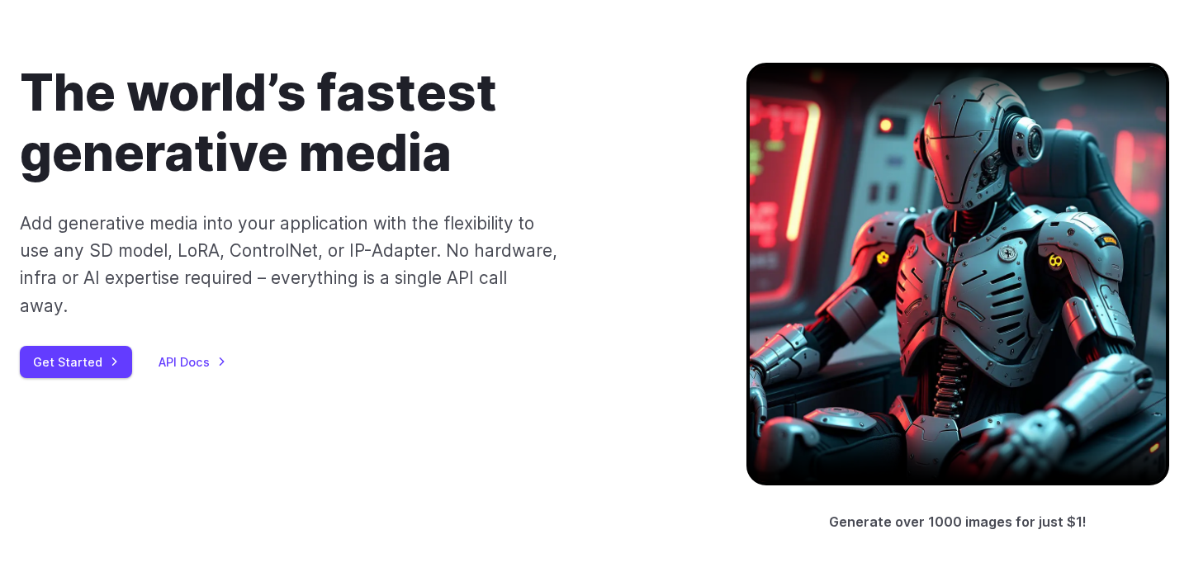
click at [891, 305] on div at bounding box center [958, 274] width 423 height 423
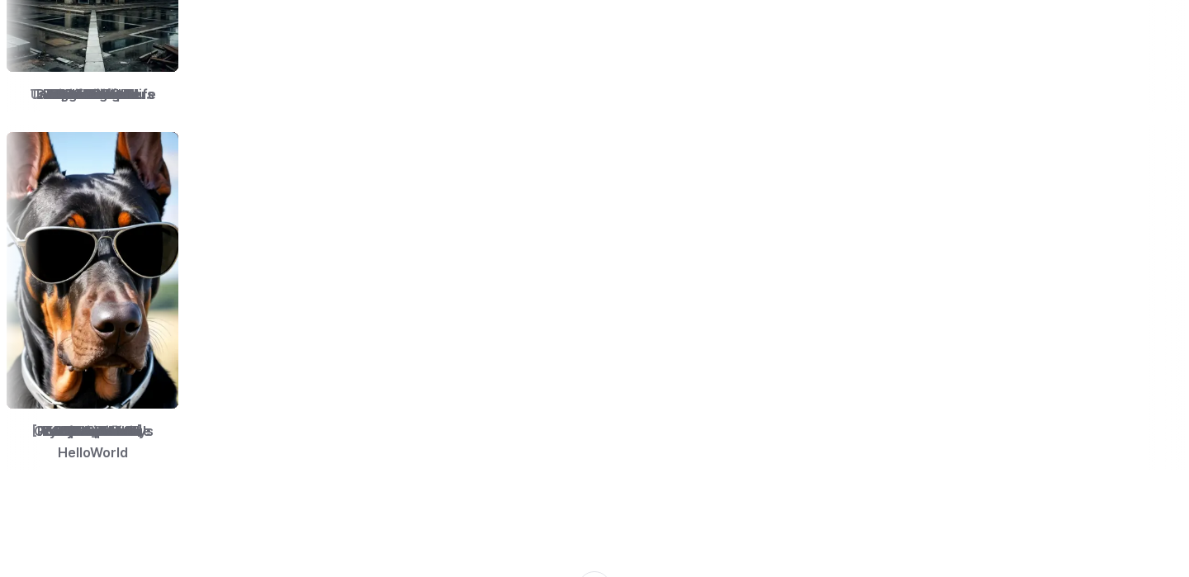
scroll to position [3191, 0]
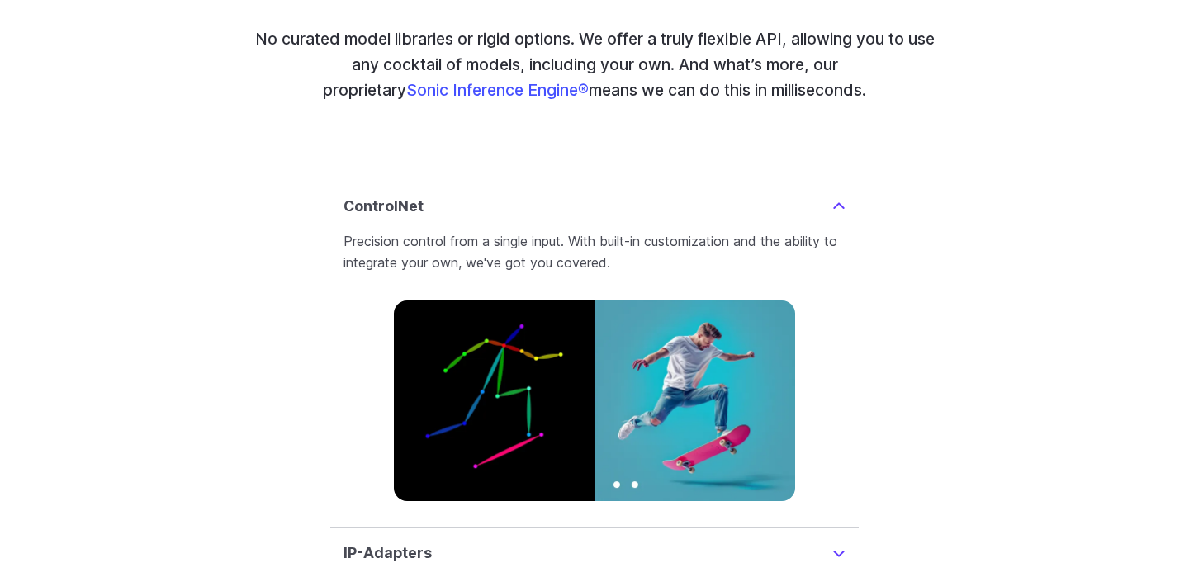
scroll to position [3899, 0]
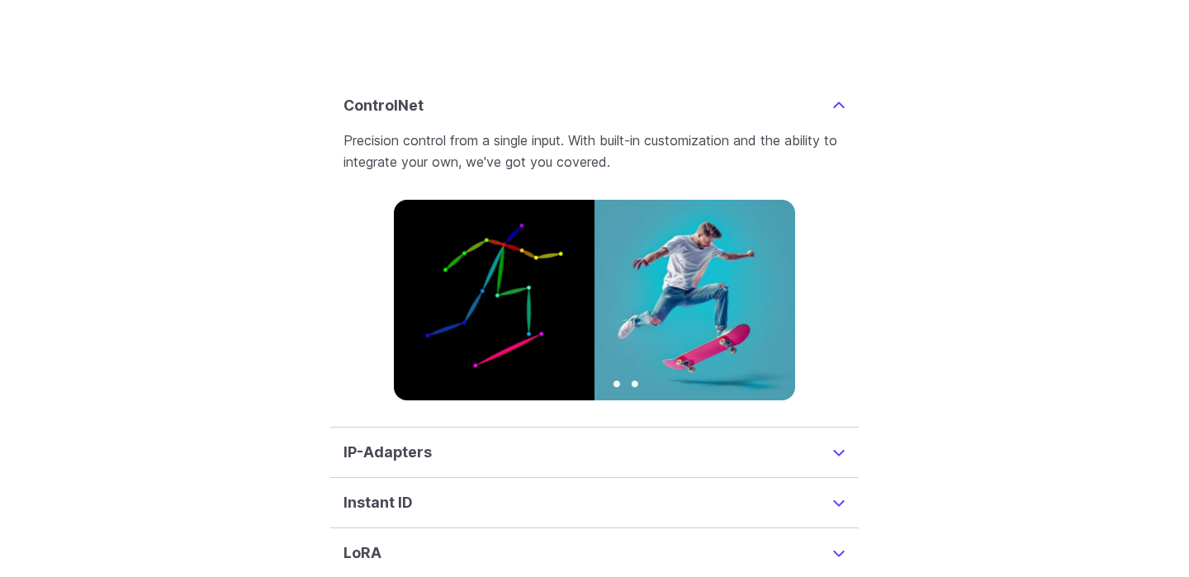
click at [367, 542] on h3 "LoRA" at bounding box center [363, 553] width 38 height 23
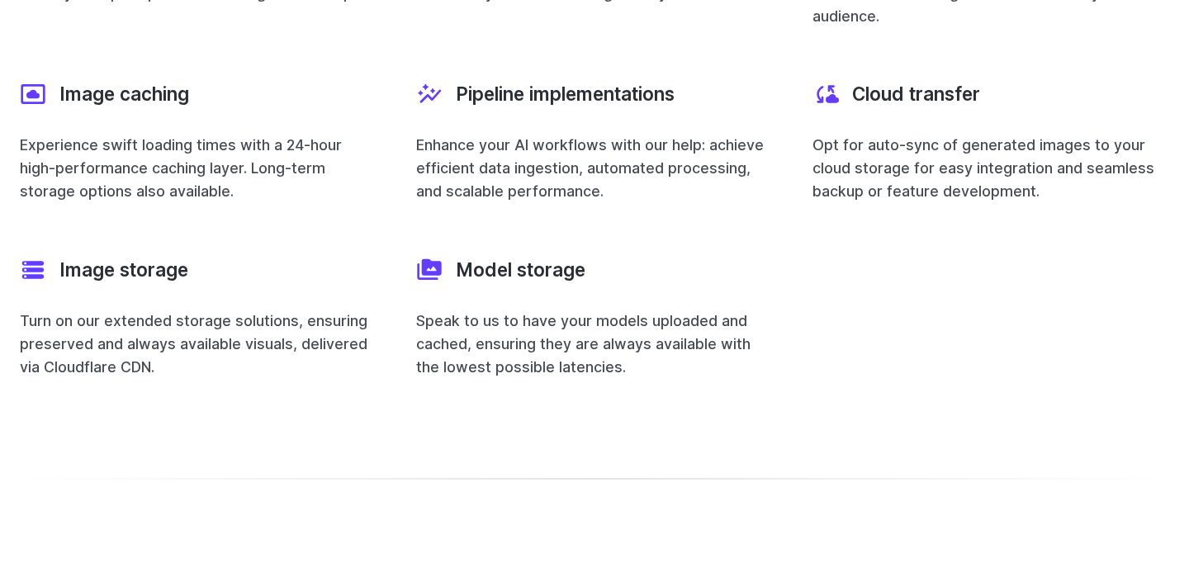
scroll to position [6158, 0]
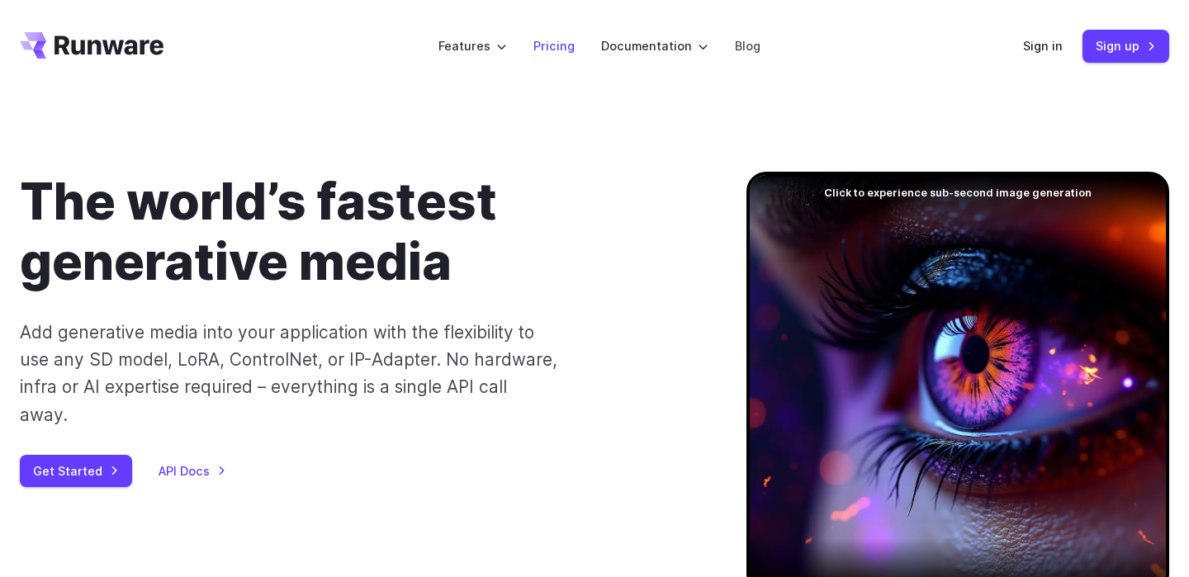
click at [558, 45] on link "Pricing" at bounding box center [554, 45] width 41 height 19
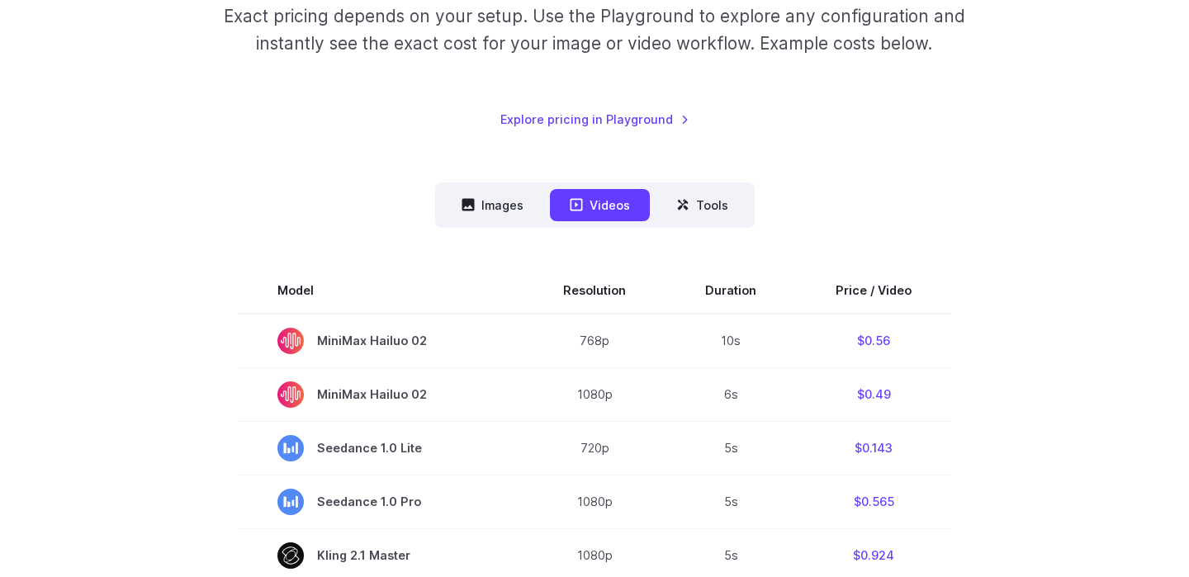
scroll to position [263, 0]
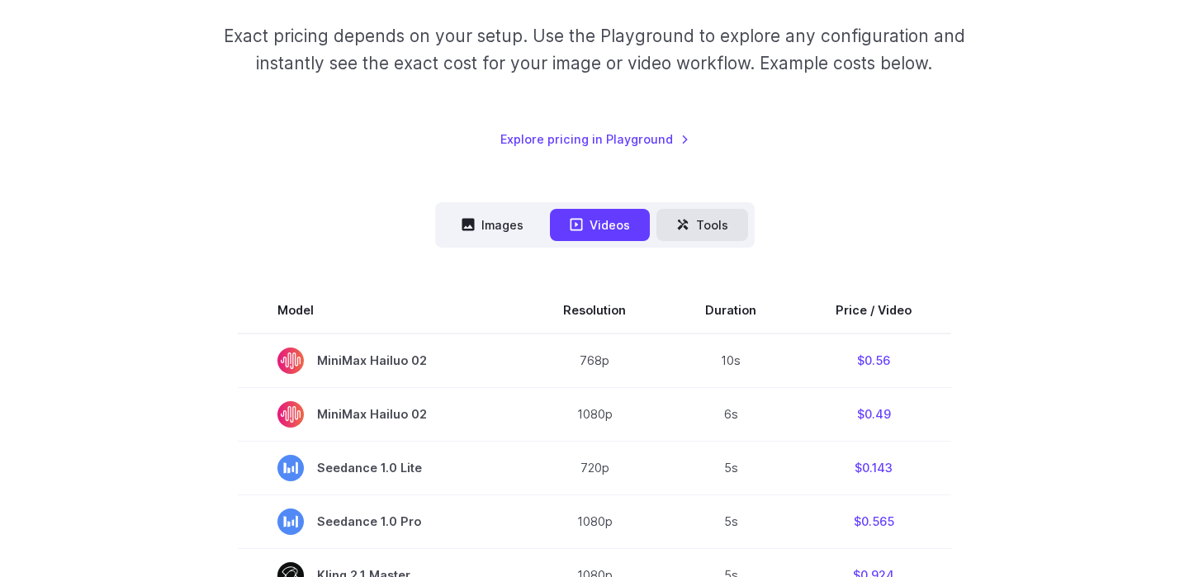
click at [707, 220] on button "Tools" at bounding box center [703, 225] width 92 height 32
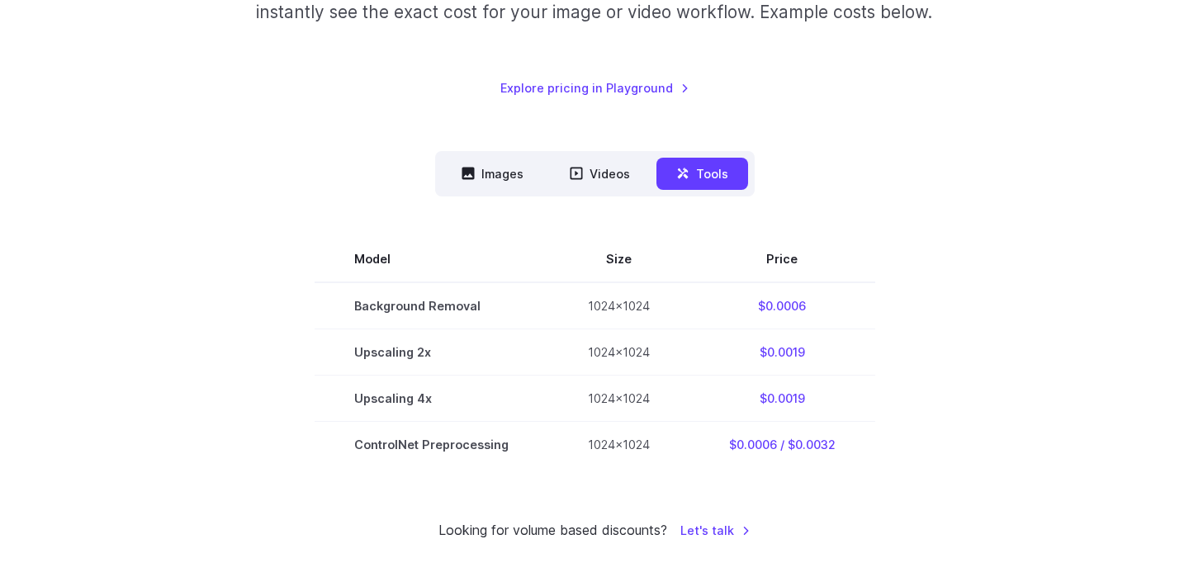
scroll to position [338, 0]
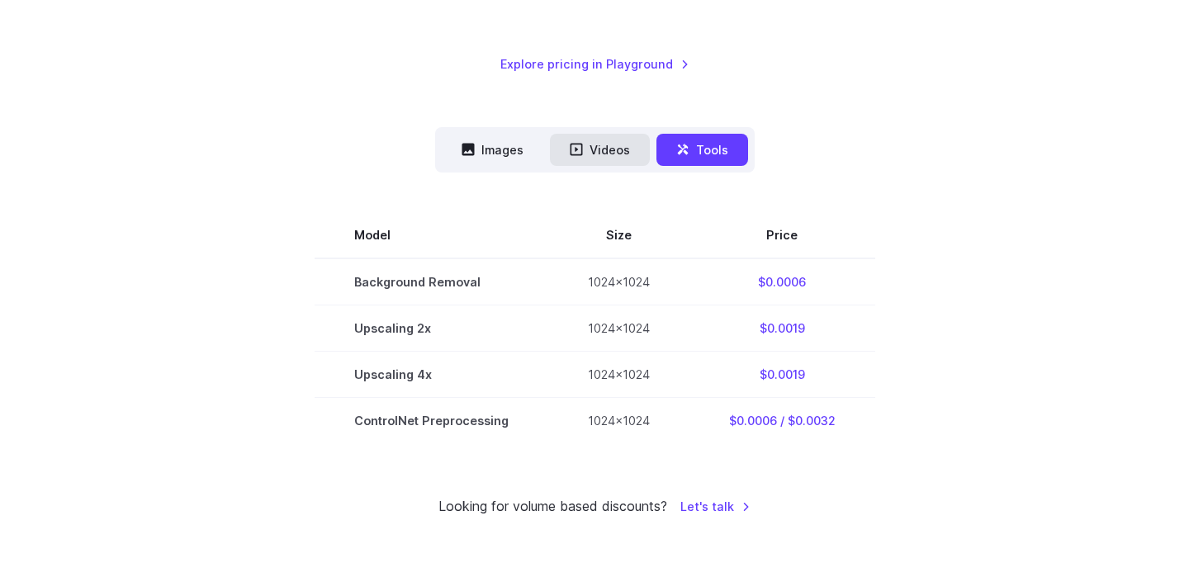
click at [602, 149] on button "Videos" at bounding box center [600, 150] width 100 height 32
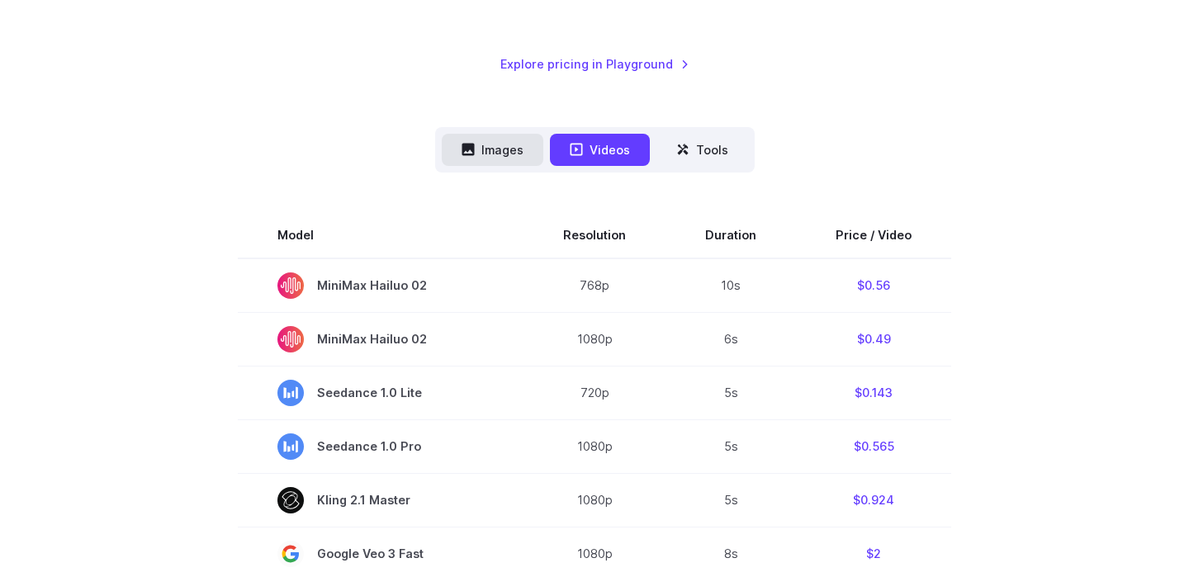
click at [504, 148] on button "Images" at bounding box center [493, 150] width 102 height 32
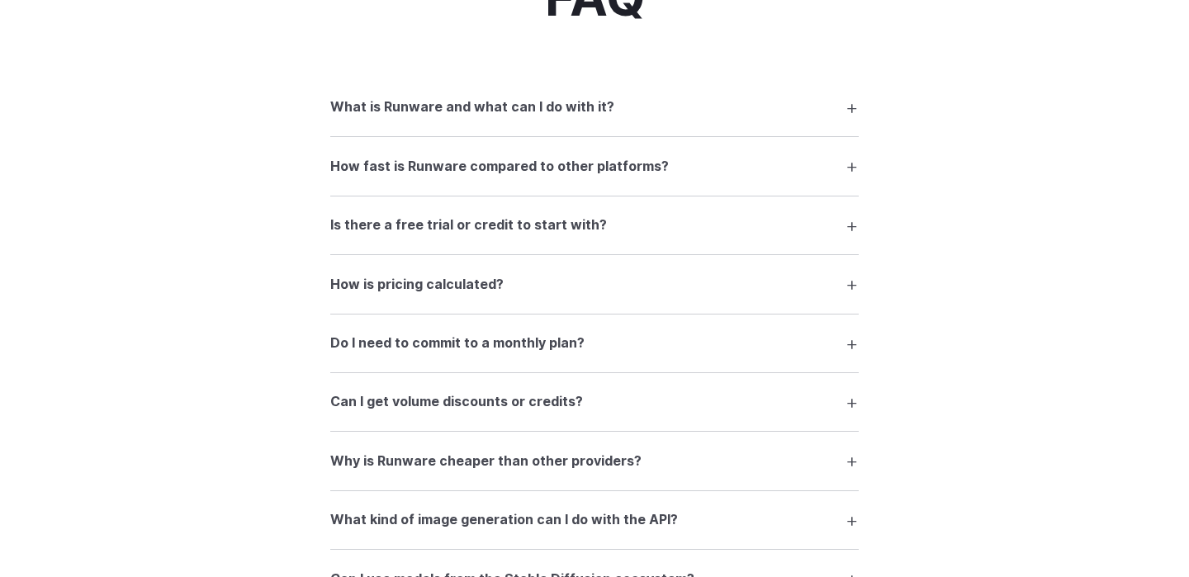
scroll to position [0, 0]
